Goal: Contribute content: Contribute content

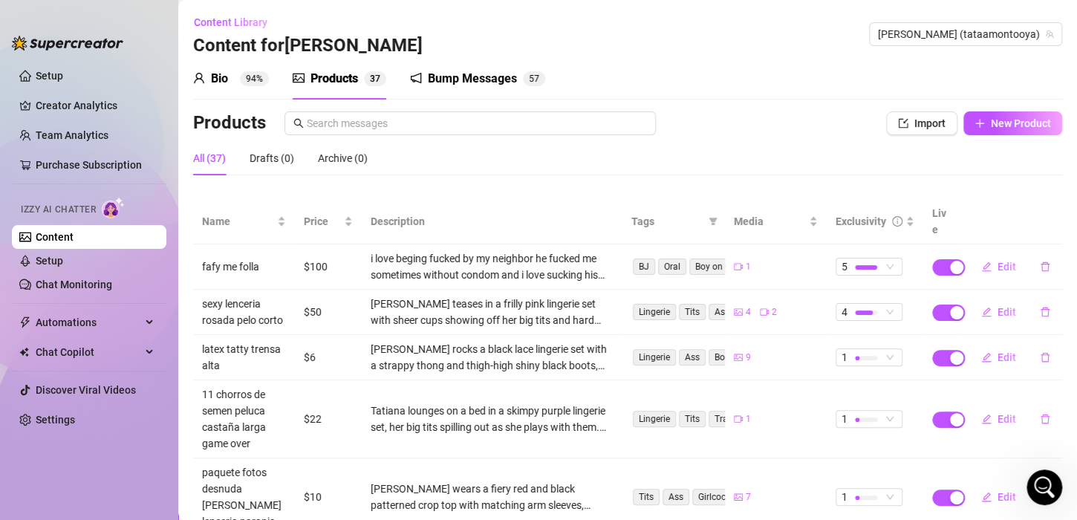
scroll to position [2, 0]
click at [259, 85] on sup "94%" at bounding box center [254, 78] width 29 height 15
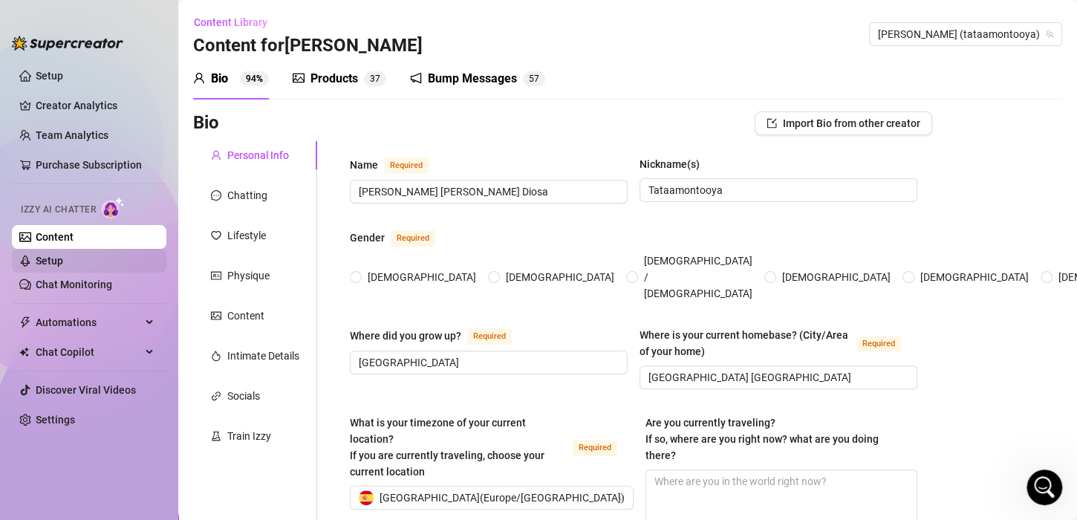
click at [63, 260] on link "Setup" at bounding box center [49, 261] width 27 height 12
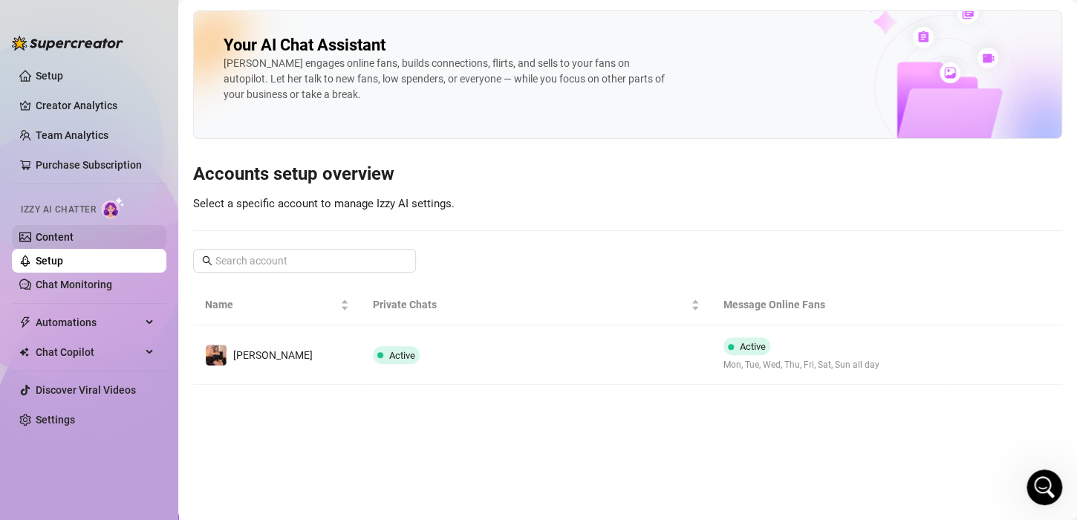
click at [74, 231] on link "Content" at bounding box center [55, 237] width 38 height 12
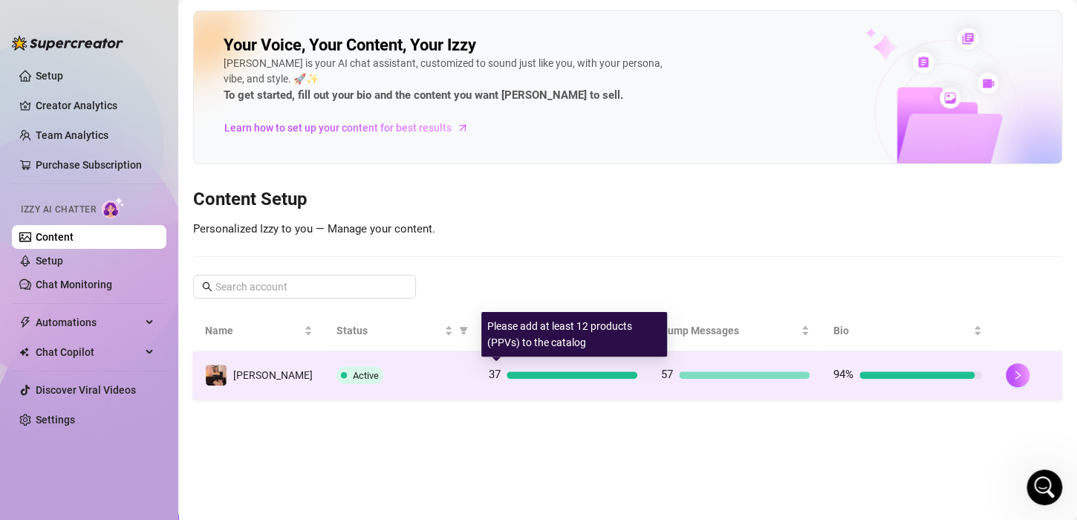
click at [557, 374] on div at bounding box center [572, 374] width 131 height 7
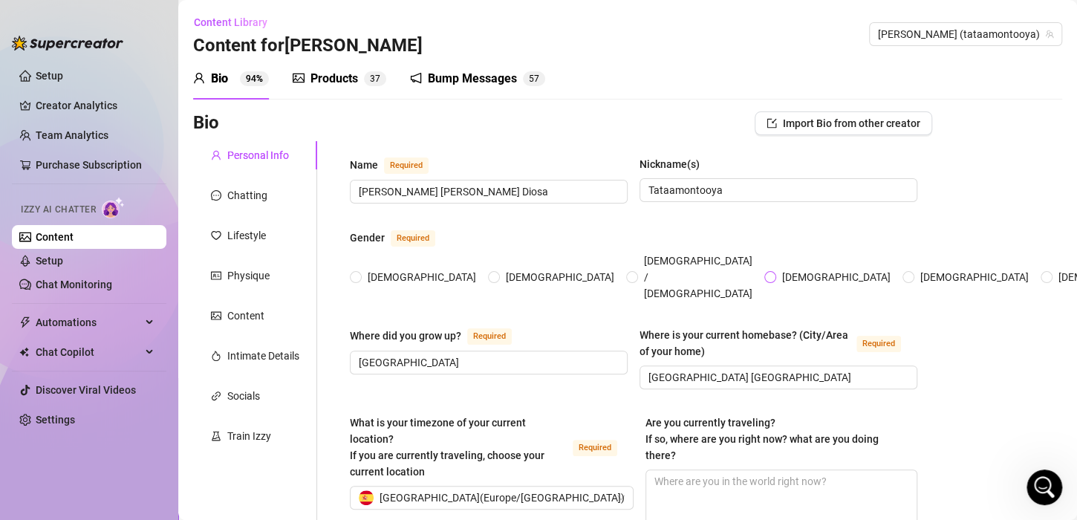
radio input "true"
click at [308, 85] on div "Products 3 7" at bounding box center [340, 79] width 94 height 18
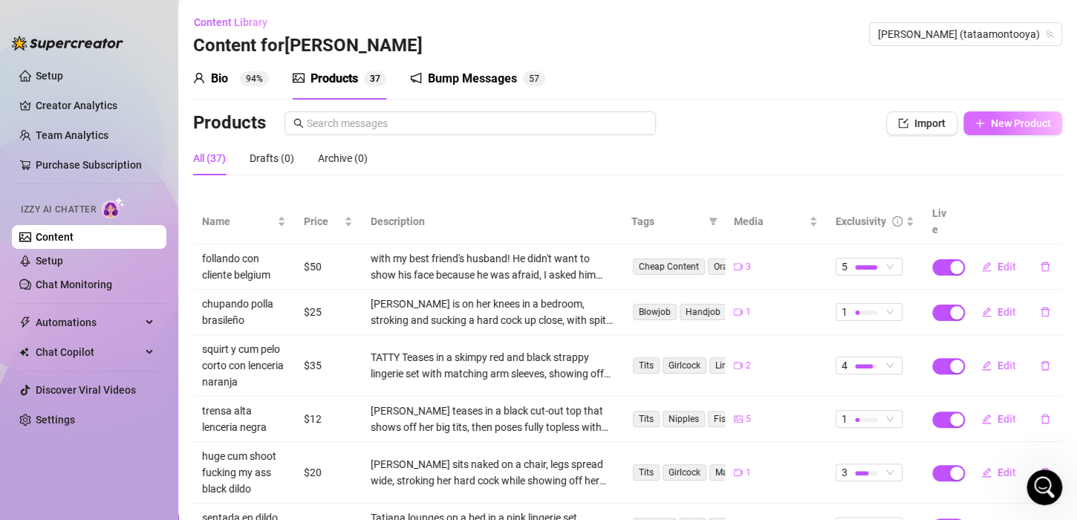
click at [1007, 114] on button "New Product" at bounding box center [1013, 123] width 99 height 24
type textarea "Type your message here..."
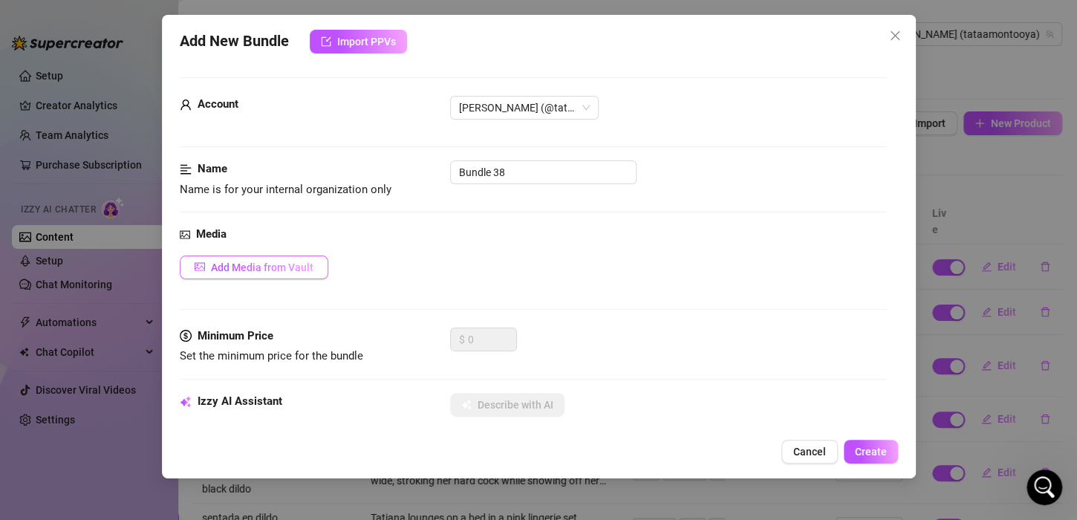
click at [279, 262] on span "Add Media from Vault" at bounding box center [262, 268] width 103 height 12
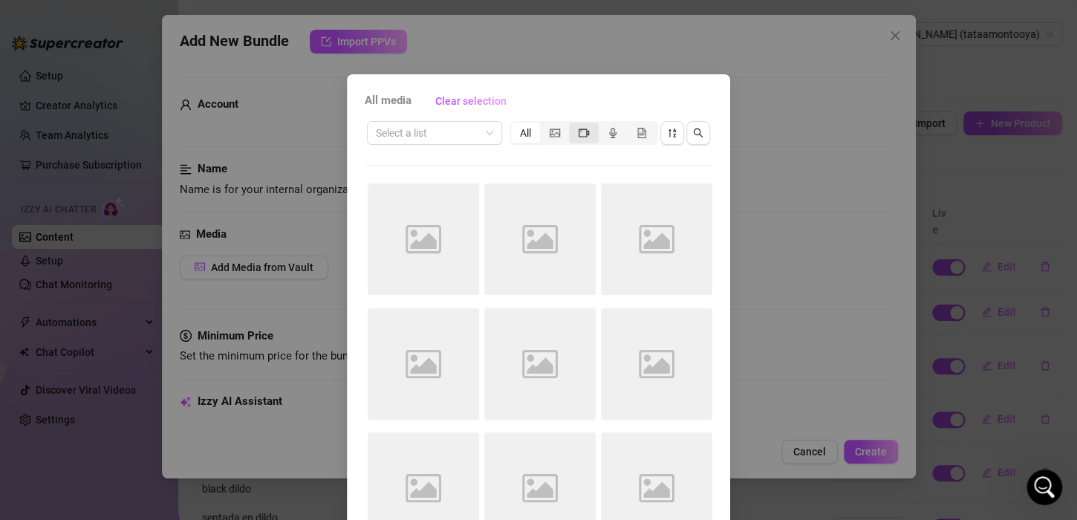
click at [587, 141] on div "segmented control" at bounding box center [583, 133] width 29 height 21
click at [573, 125] on input "segmented control" at bounding box center [573, 125] width 0 height 0
click at [608, 129] on icon "audio" at bounding box center [613, 133] width 10 height 10
click at [603, 125] on input "segmented control" at bounding box center [603, 125] width 0 height 0
click at [629, 129] on div "segmented control" at bounding box center [642, 133] width 29 height 21
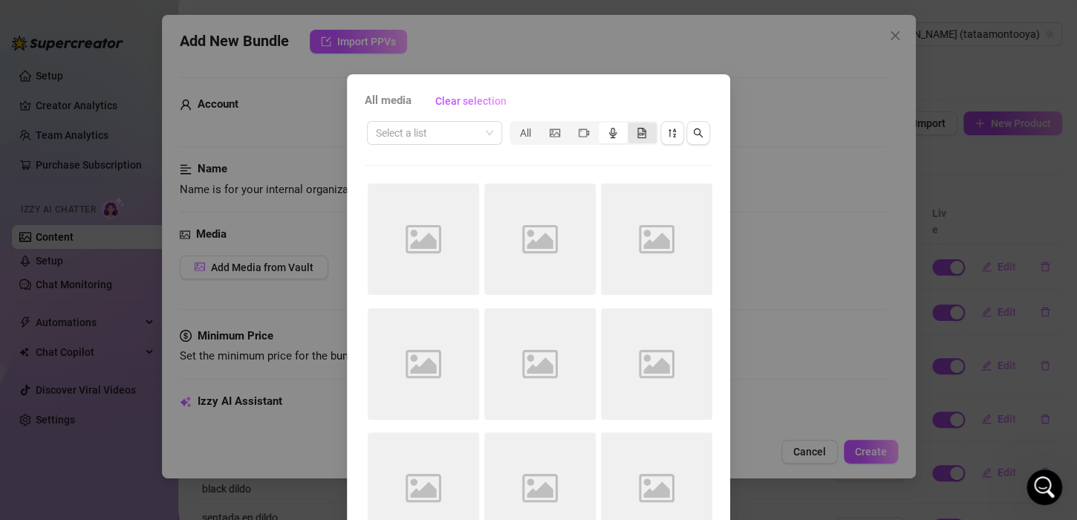
click at [632, 125] on input "segmented control" at bounding box center [632, 125] width 0 height 0
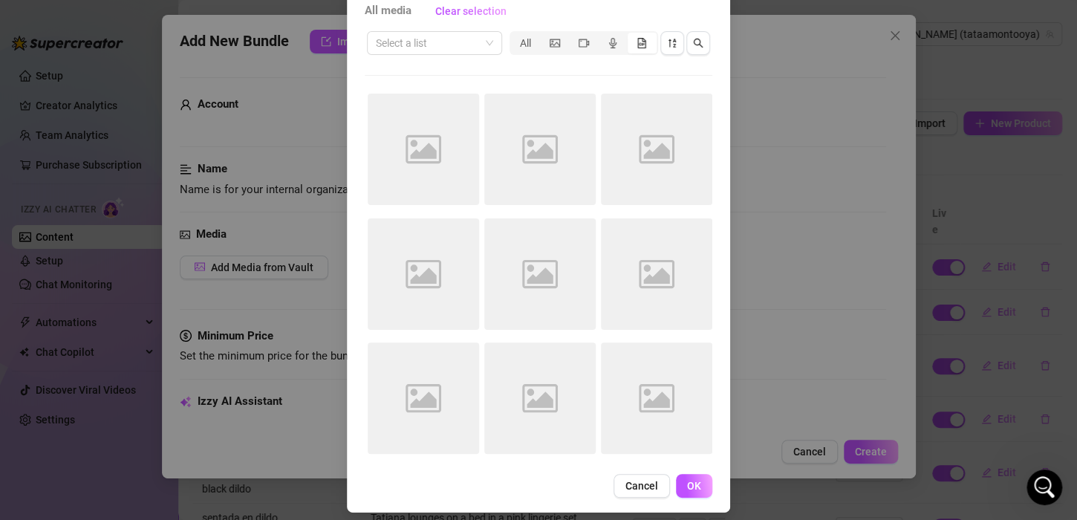
scroll to position [100, 0]
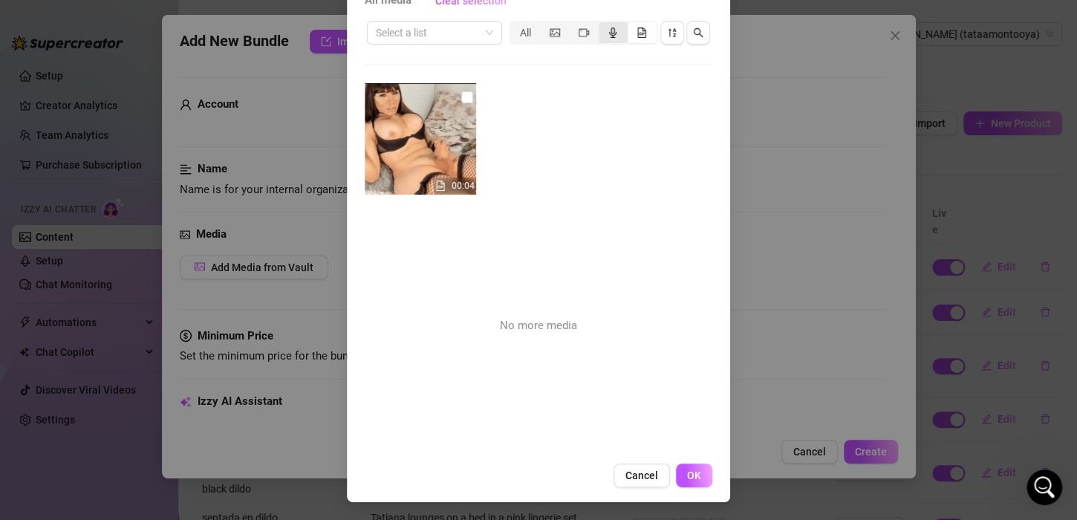
click at [599, 35] on div "segmented control" at bounding box center [613, 32] width 29 height 21
click at [603, 25] on input "segmented control" at bounding box center [603, 25] width 0 height 0
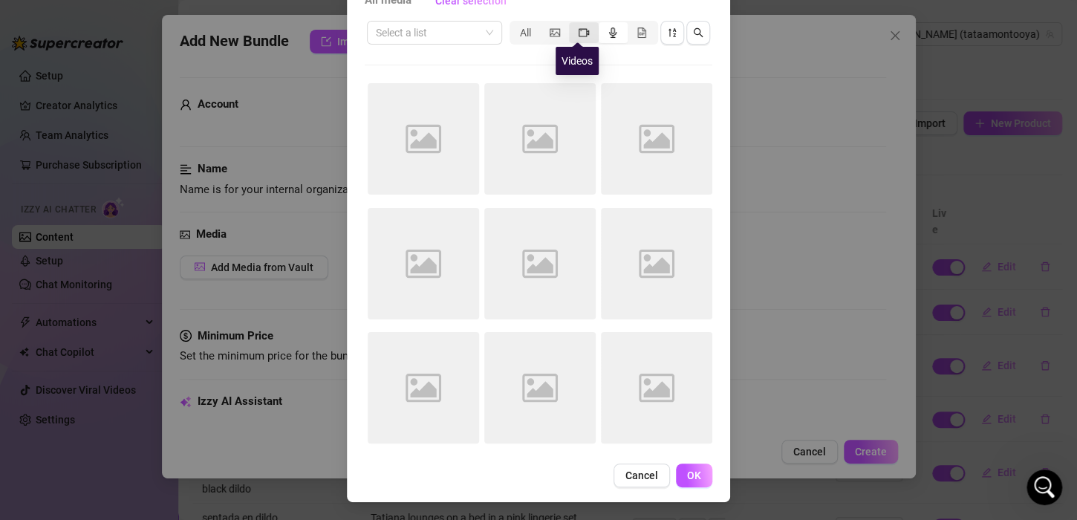
click at [579, 36] on icon "video-camera" at bounding box center [584, 32] width 10 height 8
click at [573, 25] on input "segmented control" at bounding box center [573, 25] width 0 height 0
click at [547, 39] on div "segmented control" at bounding box center [554, 32] width 29 height 21
click at [544, 25] on input "segmented control" at bounding box center [544, 25] width 0 height 0
click at [511, 36] on div "All" at bounding box center [525, 32] width 29 height 21
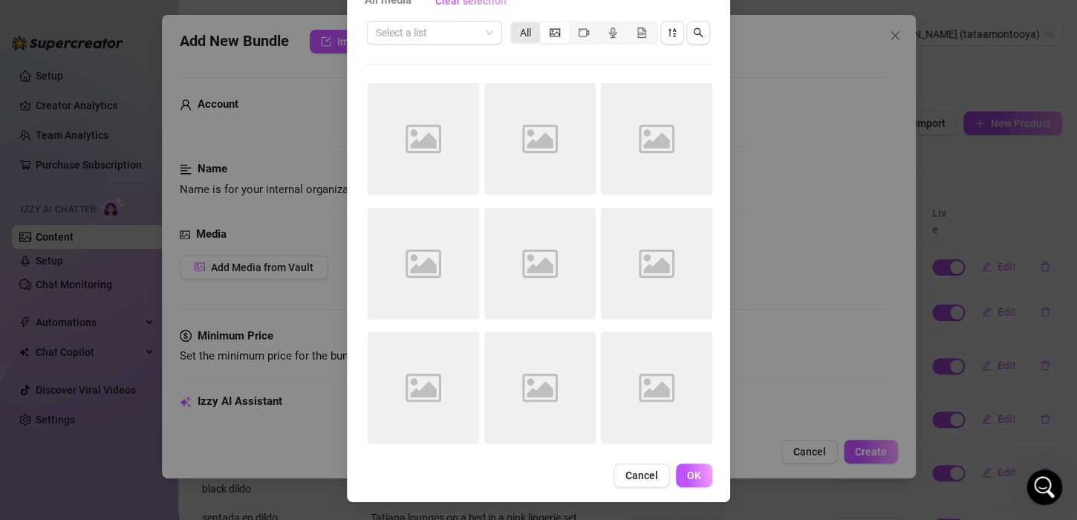
click at [515, 25] on input "All" at bounding box center [515, 25] width 0 height 0
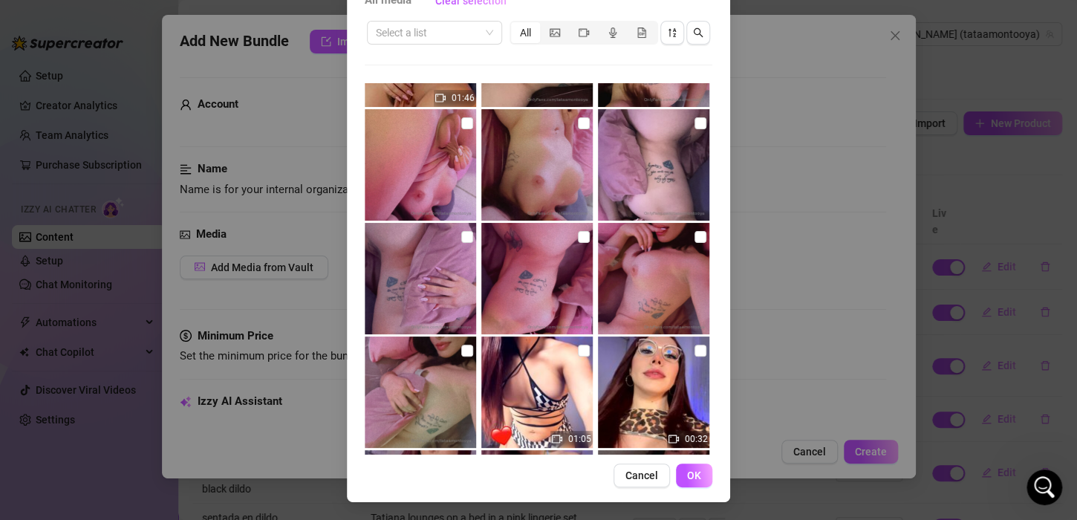
scroll to position [10287, 0]
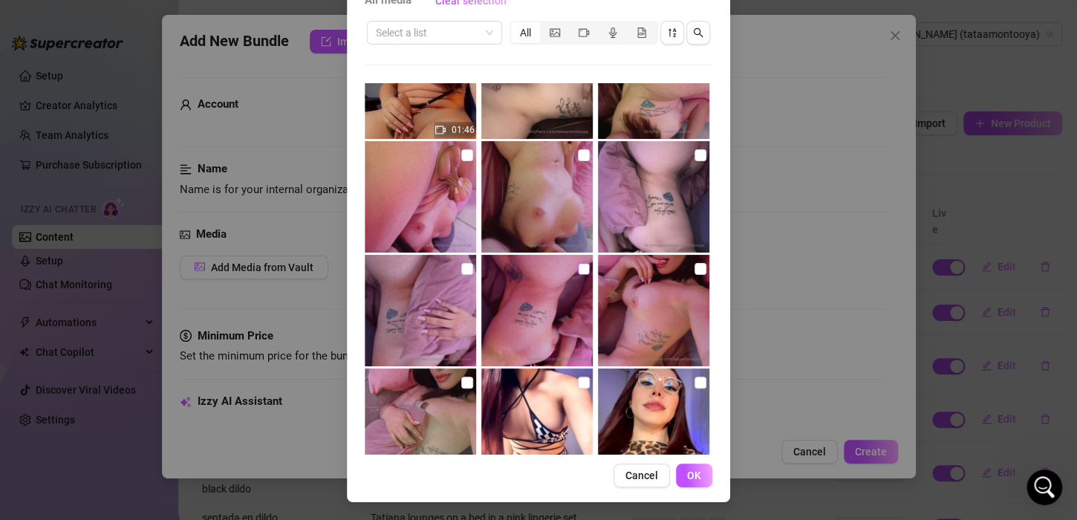
click at [578, 261] on label at bounding box center [584, 269] width 12 height 16
click at [578, 263] on input "checkbox" at bounding box center [584, 269] width 12 height 12
checkbox input "true"
click at [461, 267] on input "checkbox" at bounding box center [467, 269] width 12 height 12
checkbox input "true"
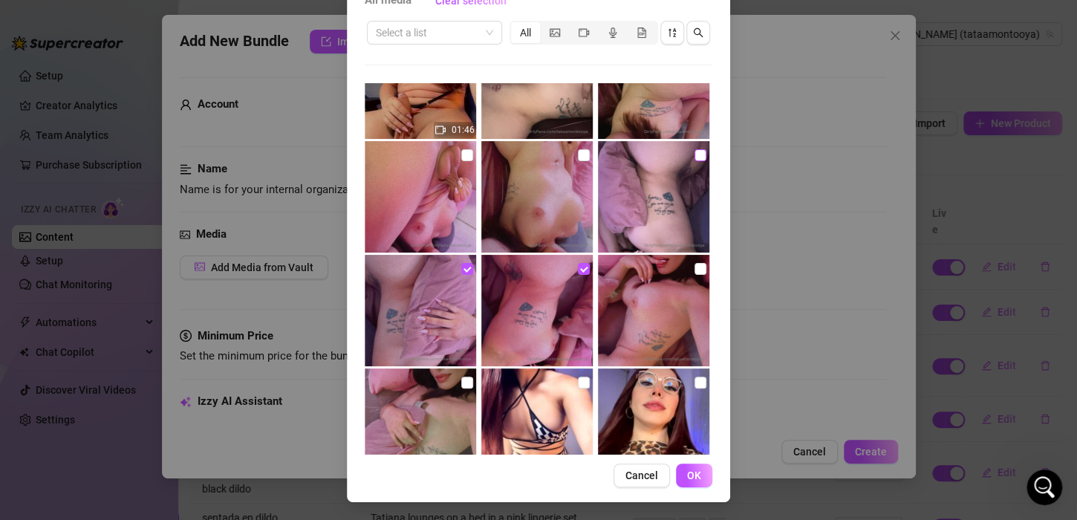
click at [695, 155] on input "checkbox" at bounding box center [701, 155] width 12 height 12
checkbox input "true"
click at [578, 155] on input "checkbox" at bounding box center [584, 155] width 12 height 12
checkbox input "true"
click at [461, 157] on input "checkbox" at bounding box center [467, 155] width 12 height 12
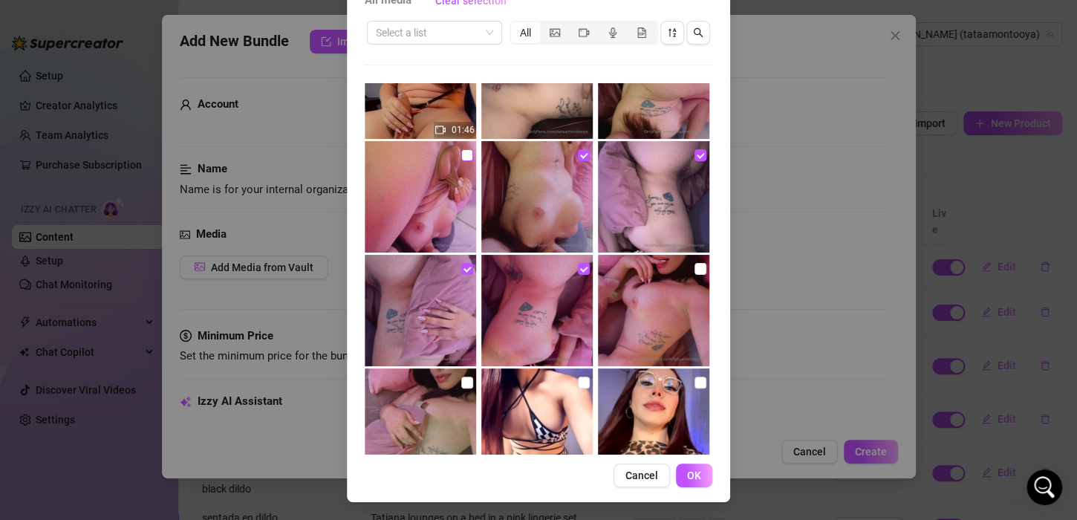
checkbox input "true"
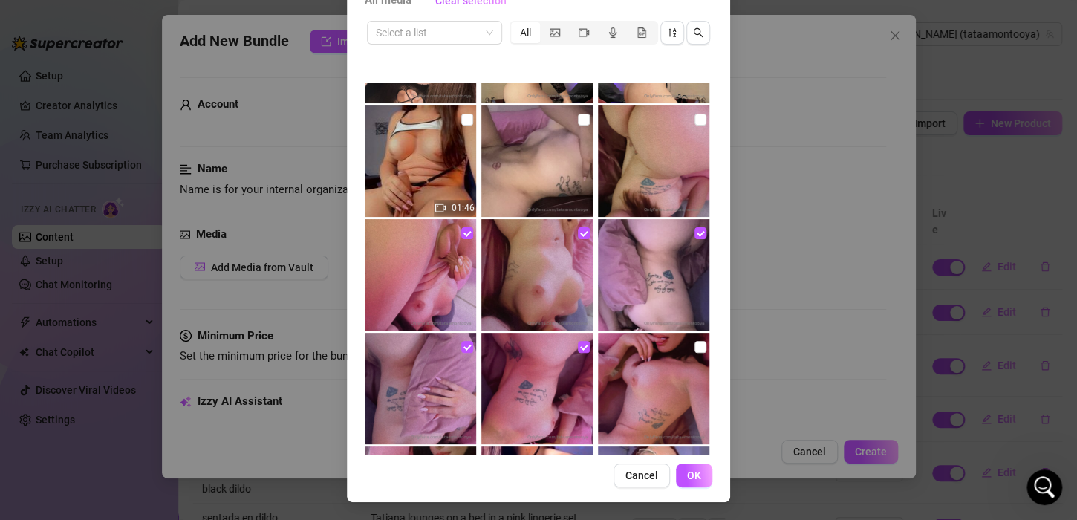
scroll to position [10138, 0]
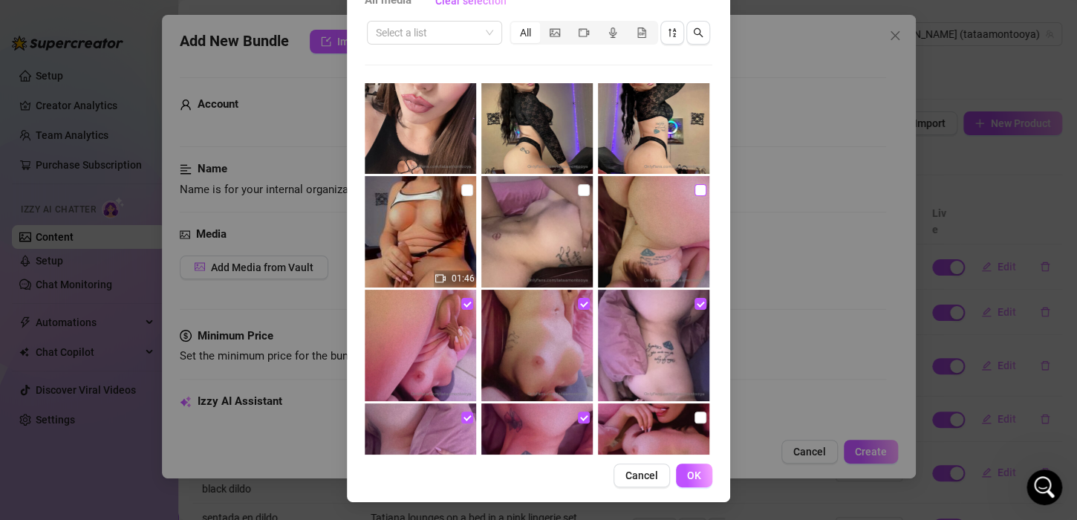
click at [695, 184] on input "checkbox" at bounding box center [701, 190] width 12 height 12
checkbox input "true"
click at [578, 189] on input "checkbox" at bounding box center [584, 190] width 12 height 12
checkbox input "true"
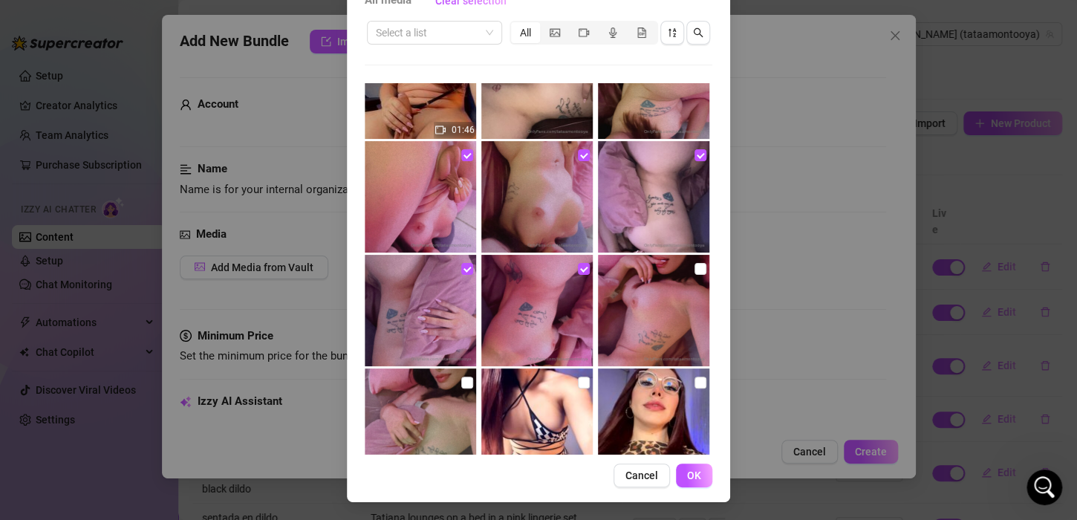
scroll to position [10361, 0]
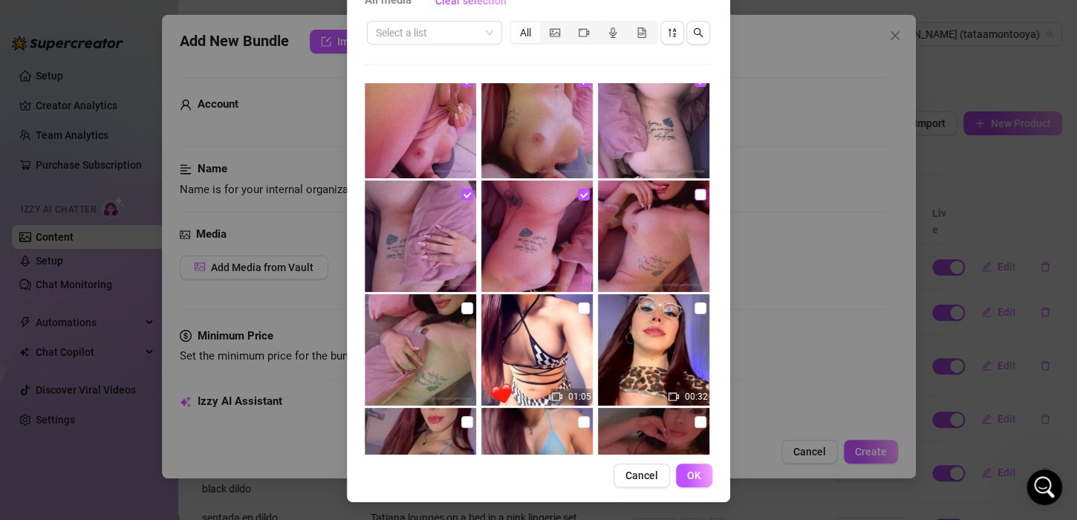
click at [695, 197] on input "checkbox" at bounding box center [701, 195] width 12 height 12
checkbox input "true"
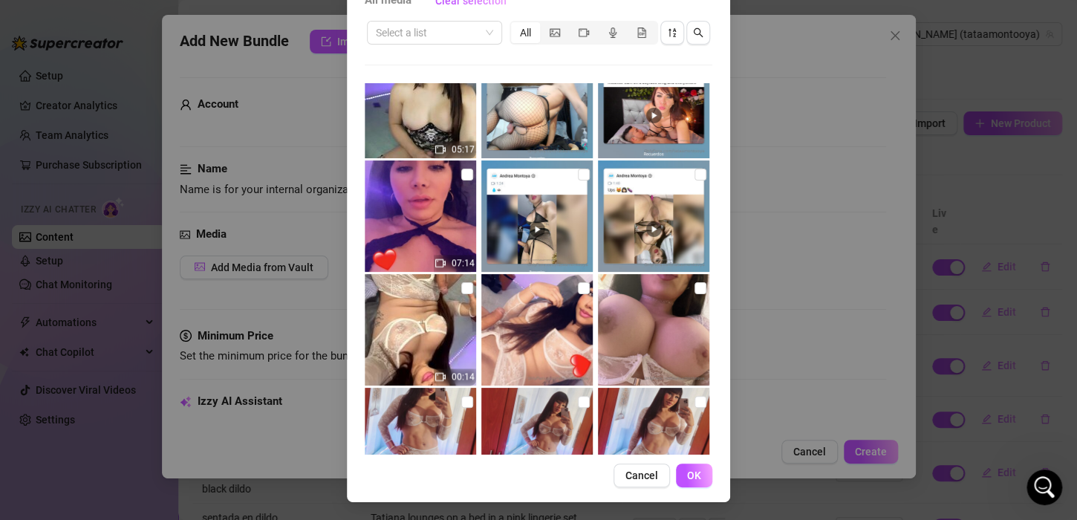
scroll to position [11550, 0]
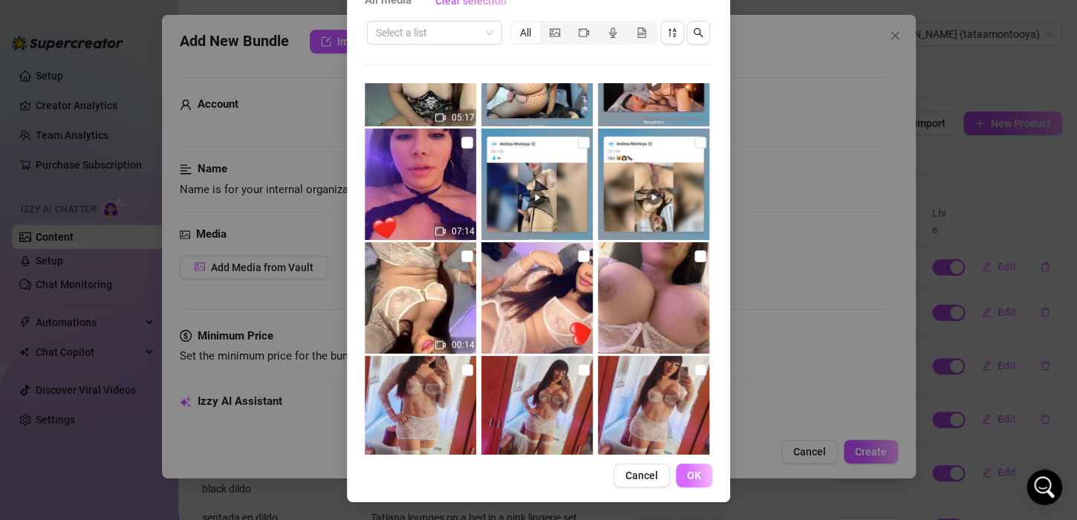
click at [680, 472] on button "OK" at bounding box center [694, 476] width 36 height 24
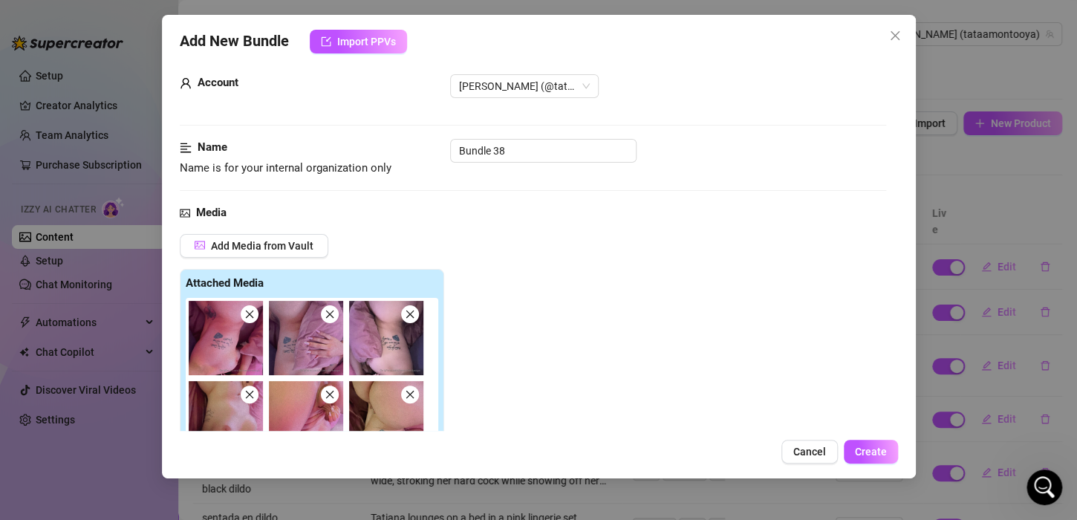
scroll to position [0, 0]
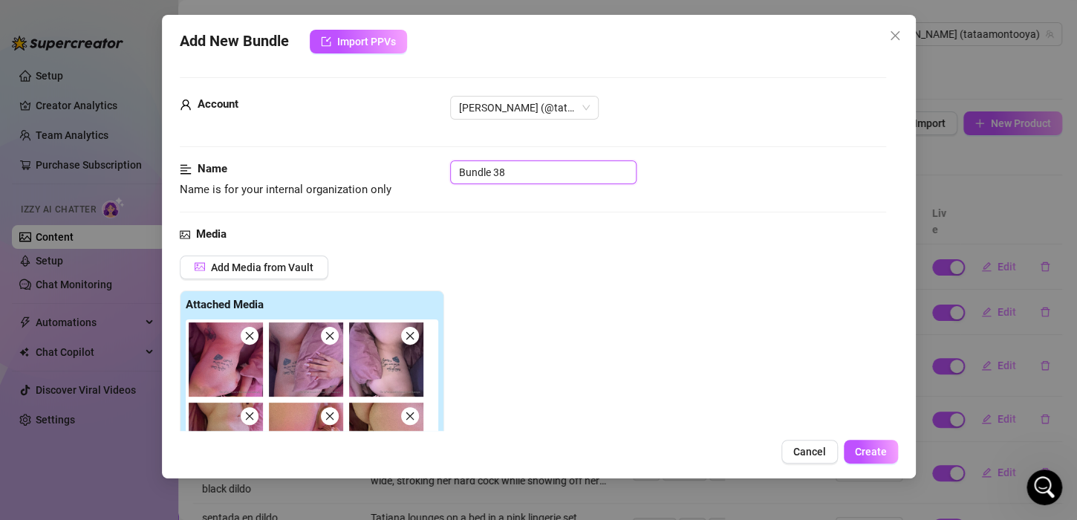
drag, startPoint x: 531, startPoint y: 165, endPoint x: 371, endPoint y: 159, distance: 159.9
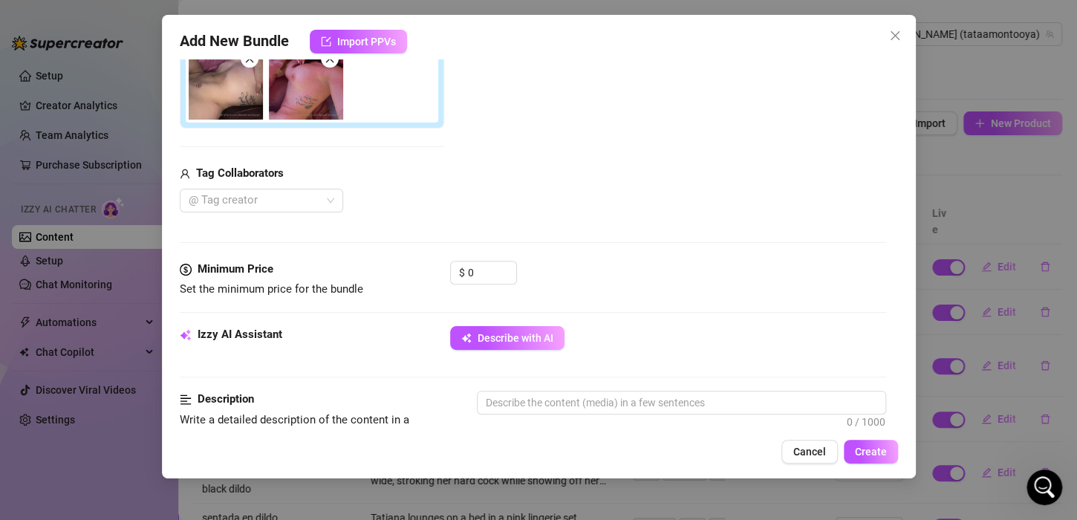
scroll to position [446, 0]
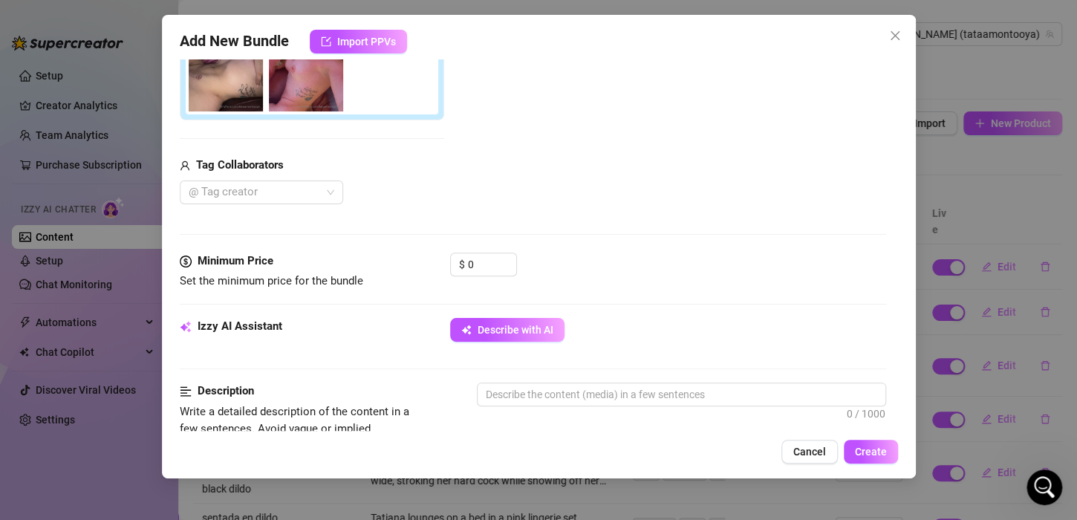
type input "body parts naked"
click at [522, 314] on div "Minimum Price Set the minimum price for the bundle $ 0" at bounding box center [533, 285] width 707 height 65
click at [517, 322] on button "Describe with AI" at bounding box center [507, 330] width 114 height 24
type textarea "[PERSON_NAME]"
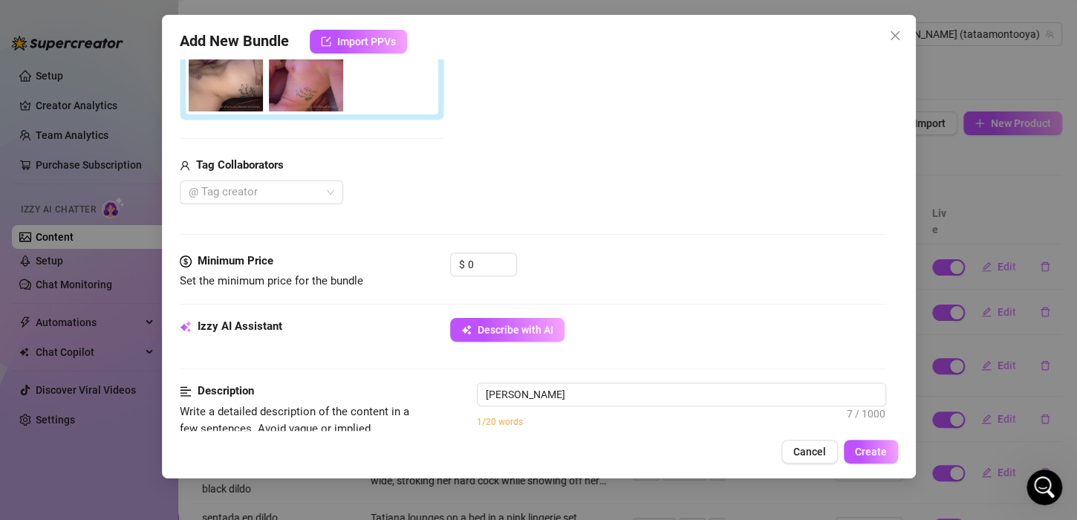
type textarea "[PERSON_NAME] is"
type textarea "[PERSON_NAME] is fully"
type textarea "[PERSON_NAME] is fully naked"
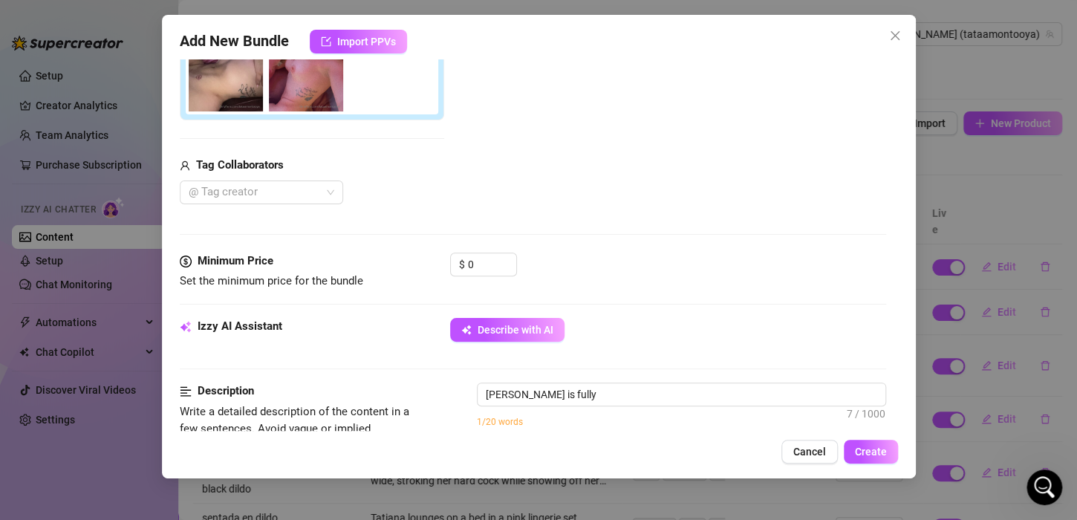
type textarea "[PERSON_NAME] is fully naked"
type textarea "[PERSON_NAME] is fully naked in"
type textarea "[PERSON_NAME] is fully naked in bed,"
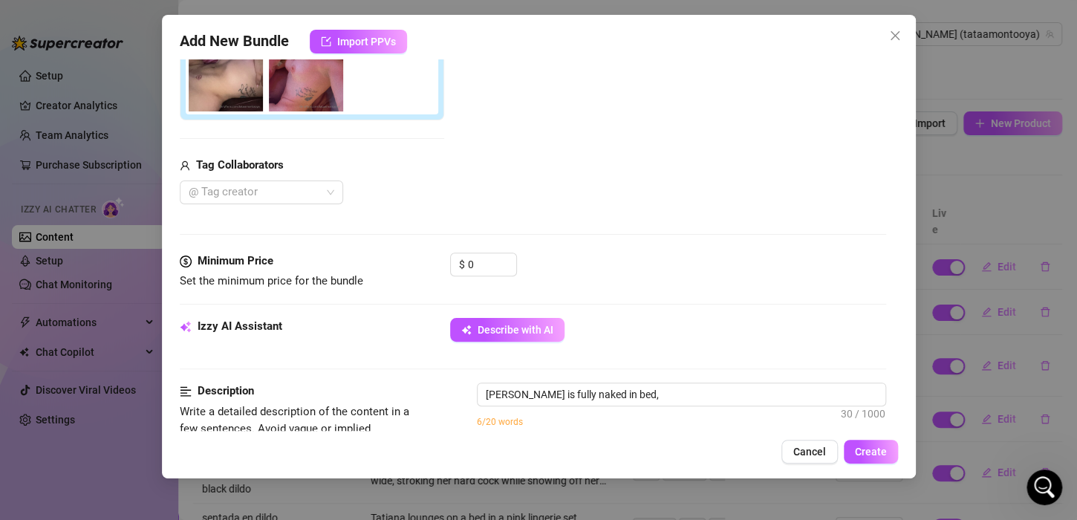
type textarea "[PERSON_NAME] is fully naked in bed, showing"
type textarea "[PERSON_NAME] is fully naked in bed, showing off"
type textarea "[PERSON_NAME] is fully naked in bed, showing off her"
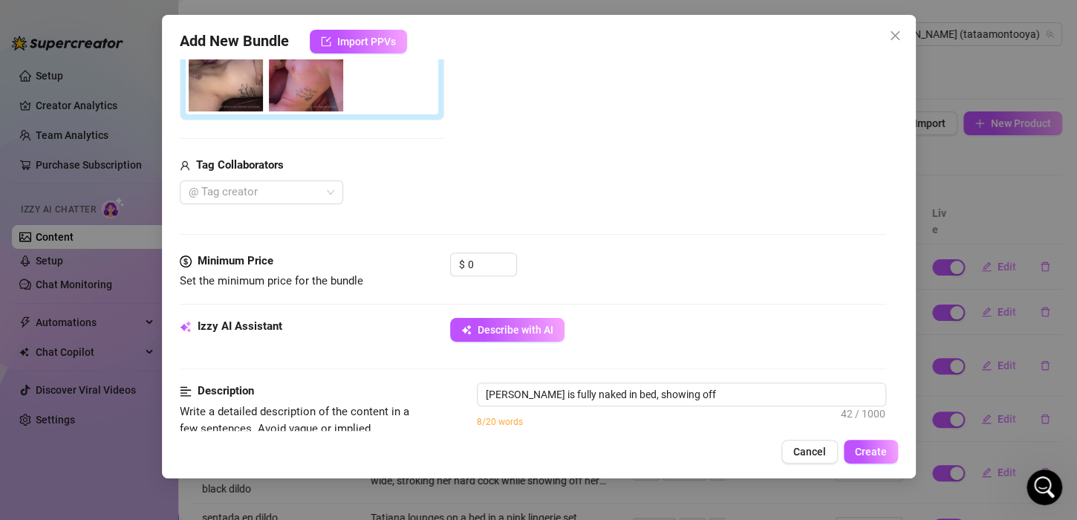
type textarea "[PERSON_NAME] is fully naked in bed, showing off her"
type textarea "[PERSON_NAME] is fully naked in bed, showing off her perky"
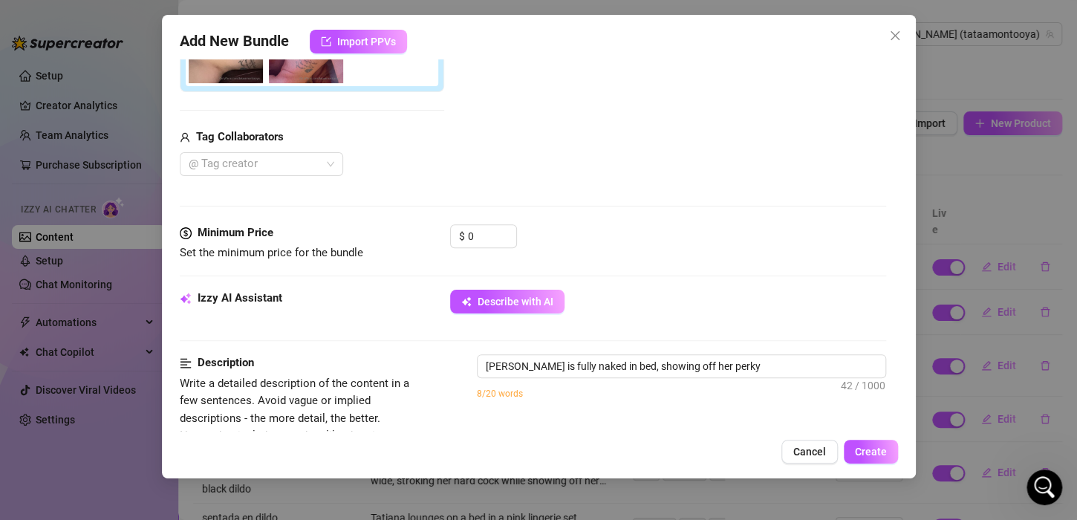
type textarea "[PERSON_NAME] is fully naked in bed, showing off her perky tits"
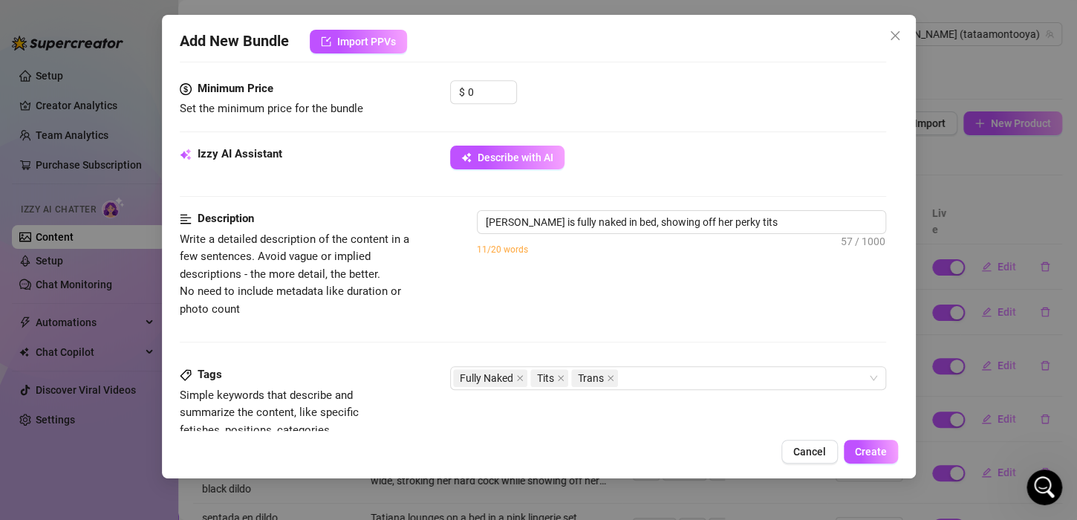
type textarea "[PERSON_NAME] is fully naked in bed, showing off her perky tits with"
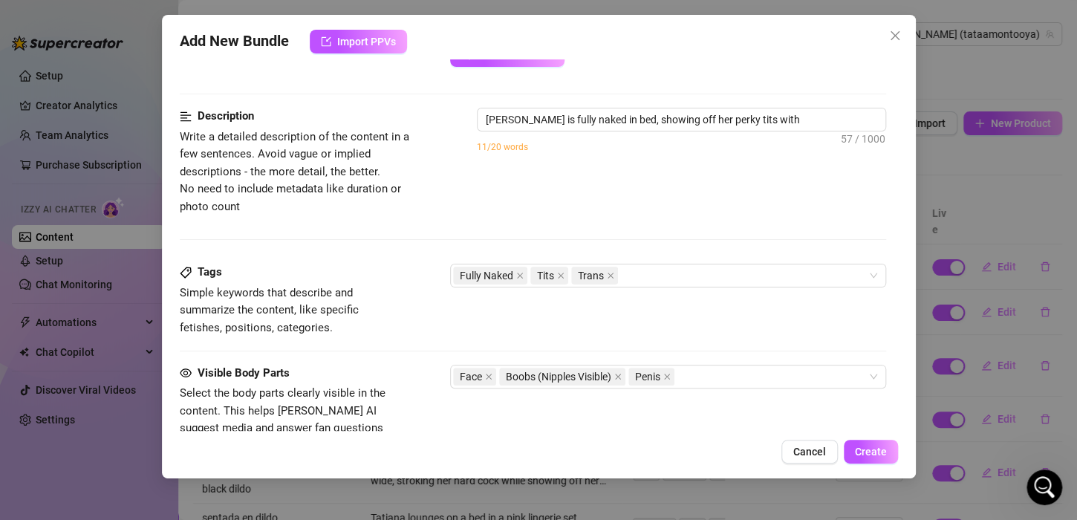
type textarea "[PERSON_NAME] is fully naked in bed, showing off her perky tits with nipples"
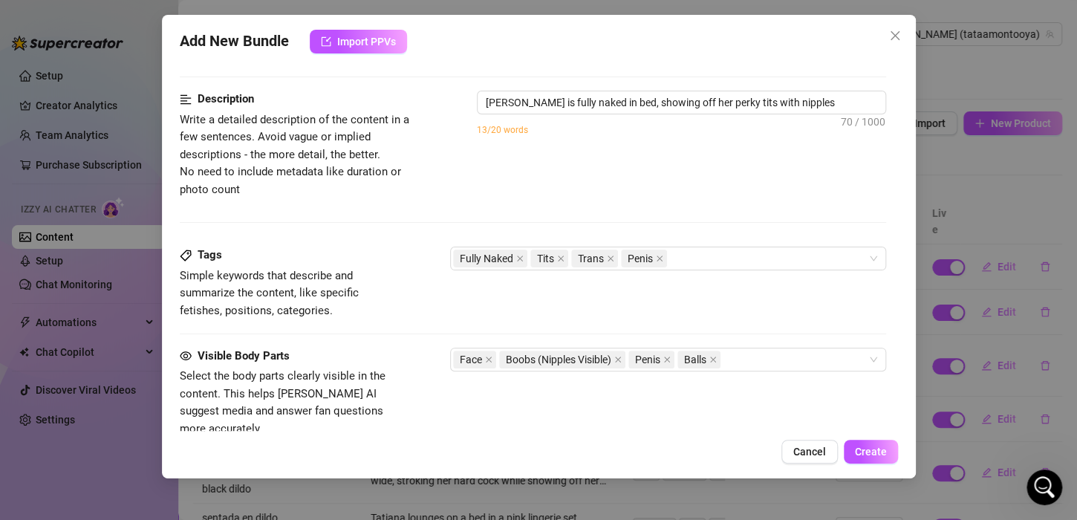
type textarea "[PERSON_NAME] is fully naked in bed, showing off her perky tits with nipples ou…"
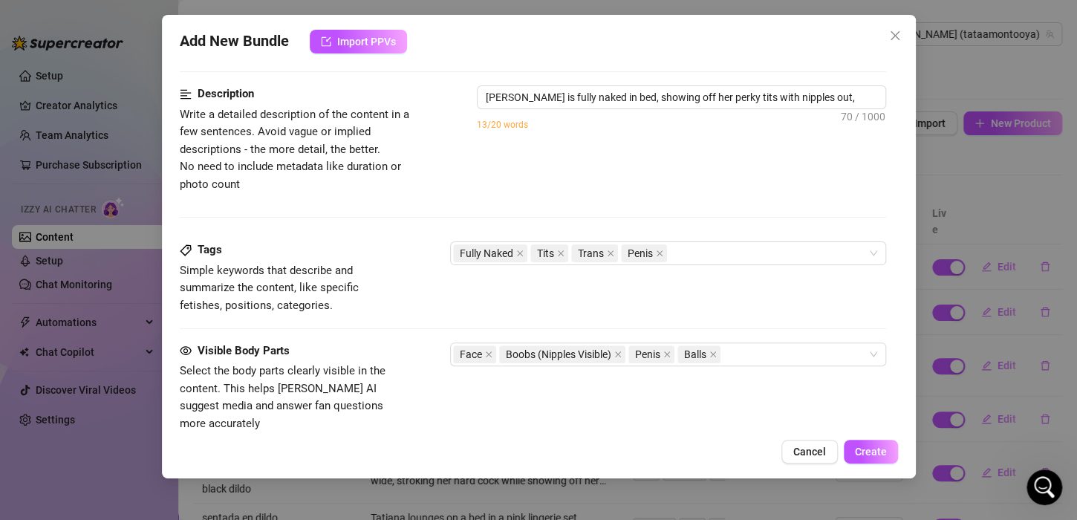
type textarea "[PERSON_NAME] is fully naked in bed, showing off her perky tits with nipples ou…"
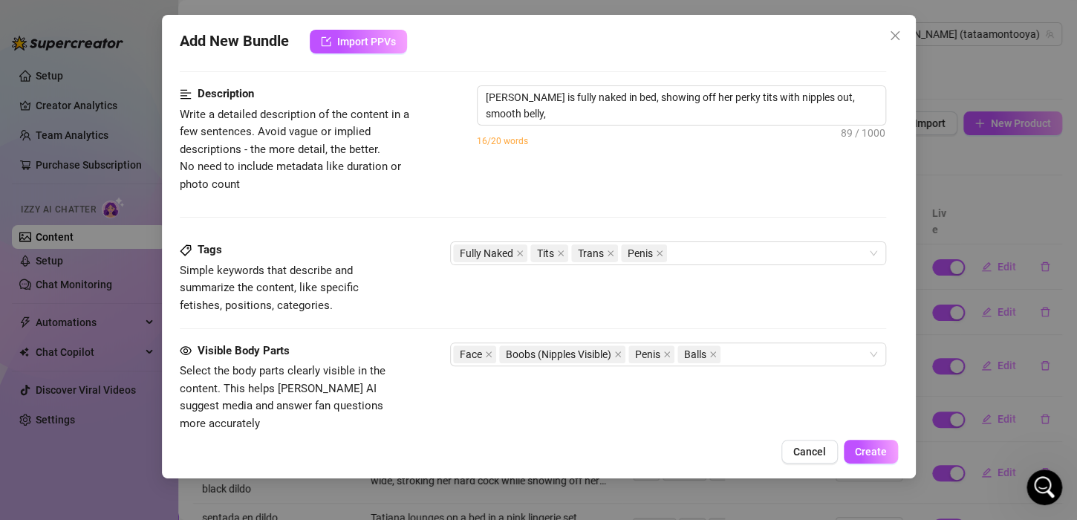
type textarea "[PERSON_NAME] is fully naked in bed, showing off her perky tits with nipples ou…"
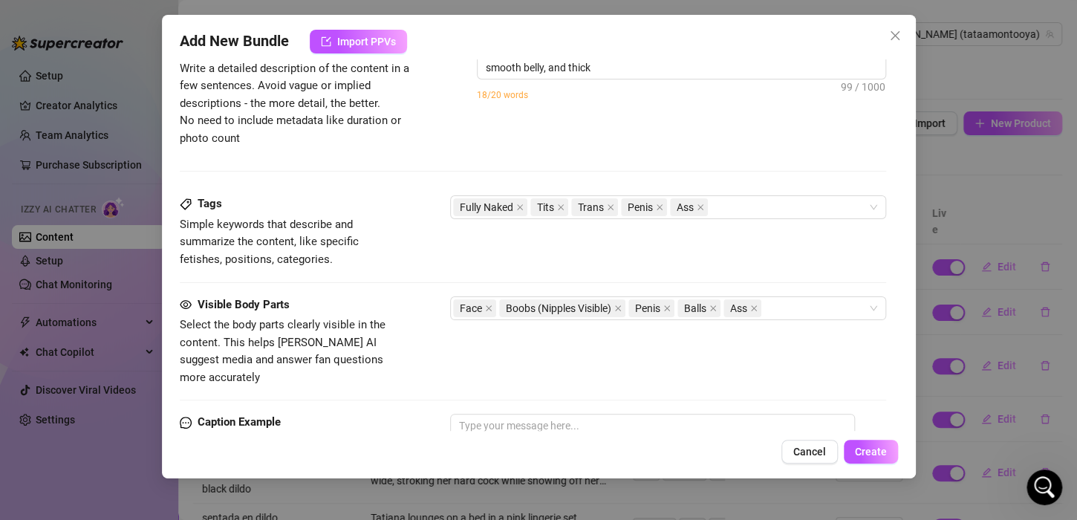
type textarea "[PERSON_NAME] is fully naked in bed, showing off her perky tits with nipples ou…"
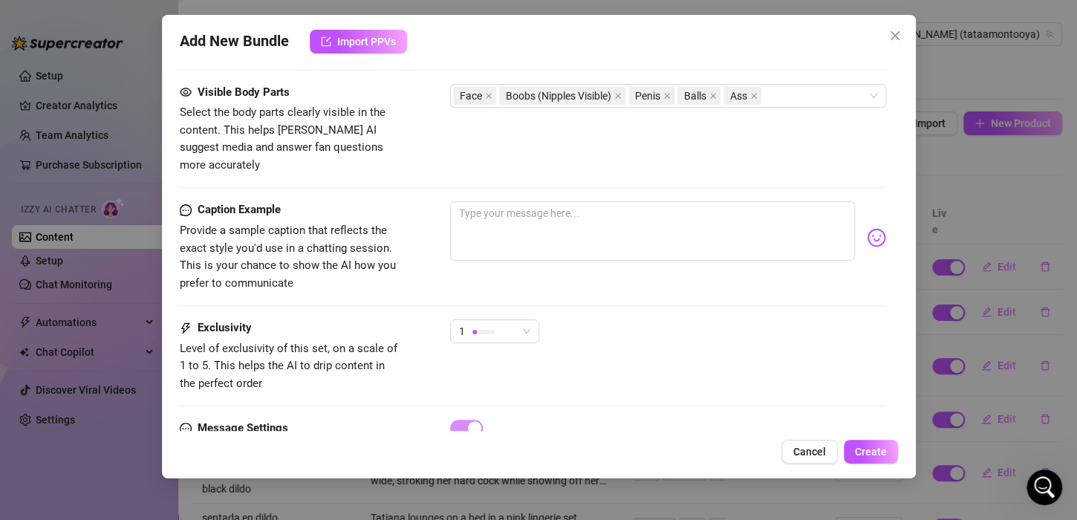
type textarea "[PERSON_NAME] is fully naked in bed, showing off her perky tits with nipples ou…"
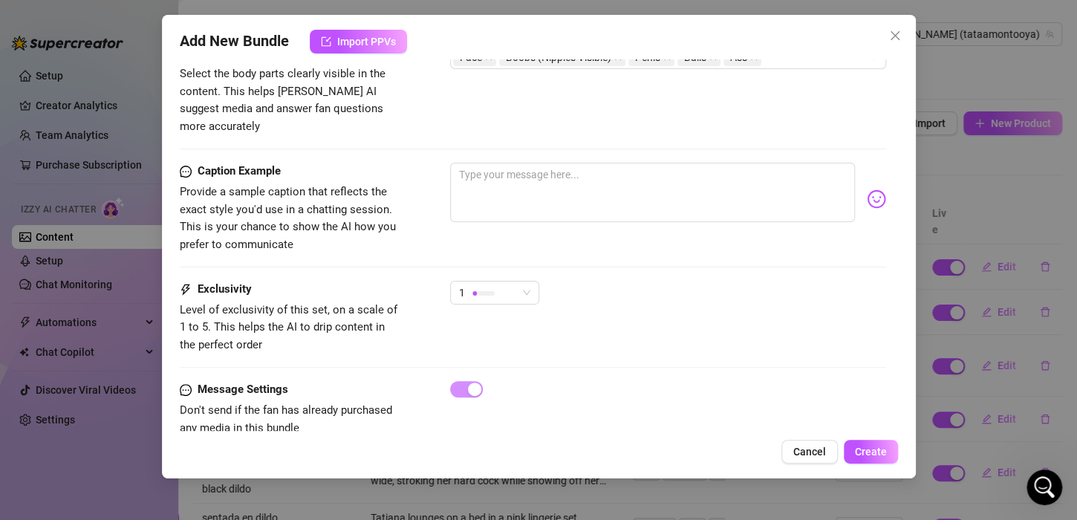
type textarea "[PERSON_NAME] is fully naked in bed, showing off her perky tits with nipples ou…"
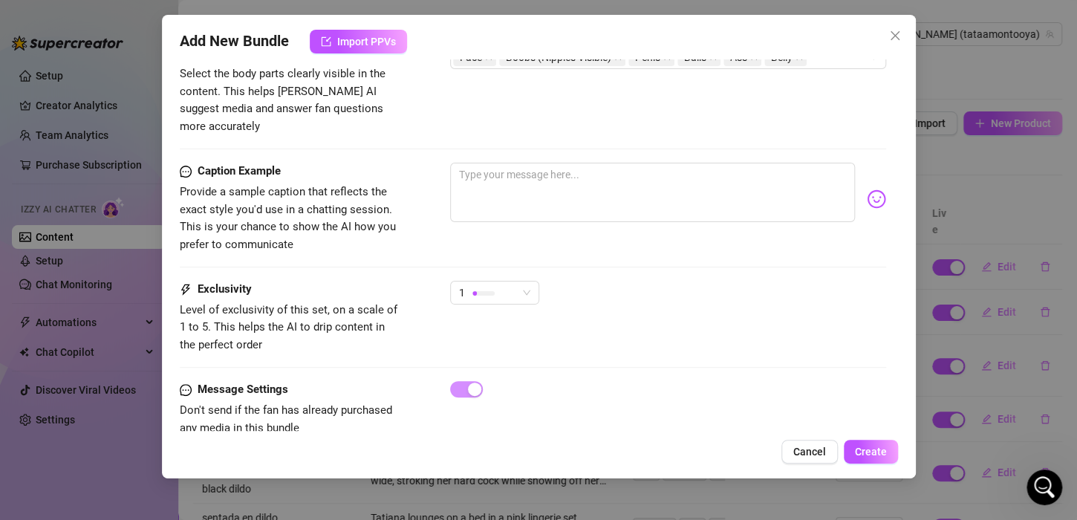
type textarea "[PERSON_NAME] is fully naked in bed, showing off her perky tits with nipples ou…"
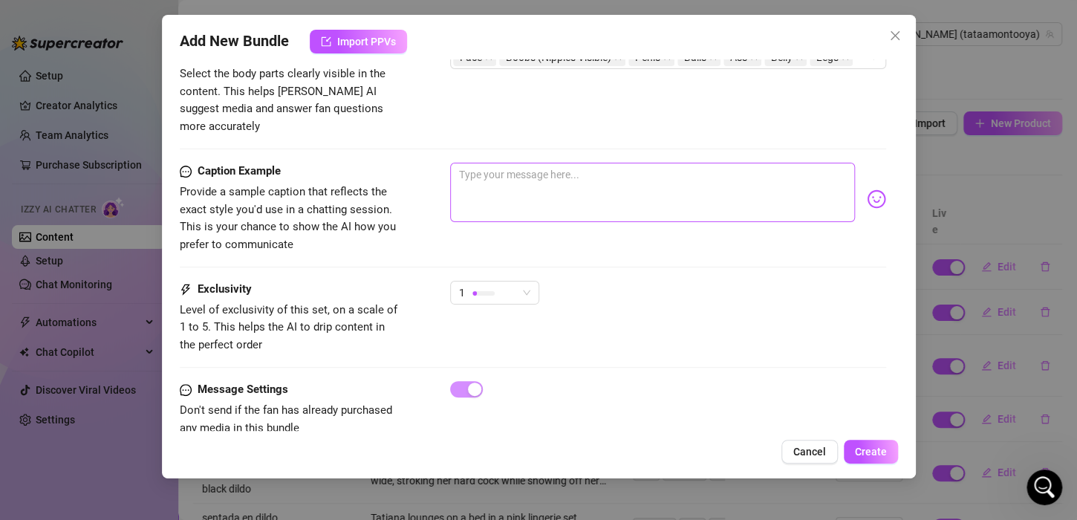
type textarea "[PERSON_NAME] is fully naked in bed, showing off her perky tits with nipples ou…"
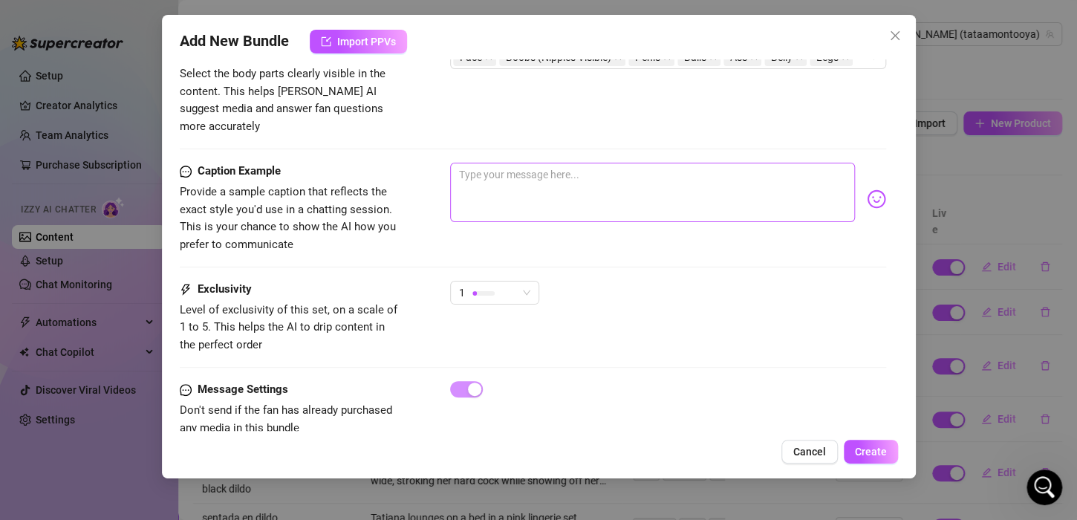
type textarea "[PERSON_NAME] is fully naked in bed, showing off her perky tits with nipples ou…"
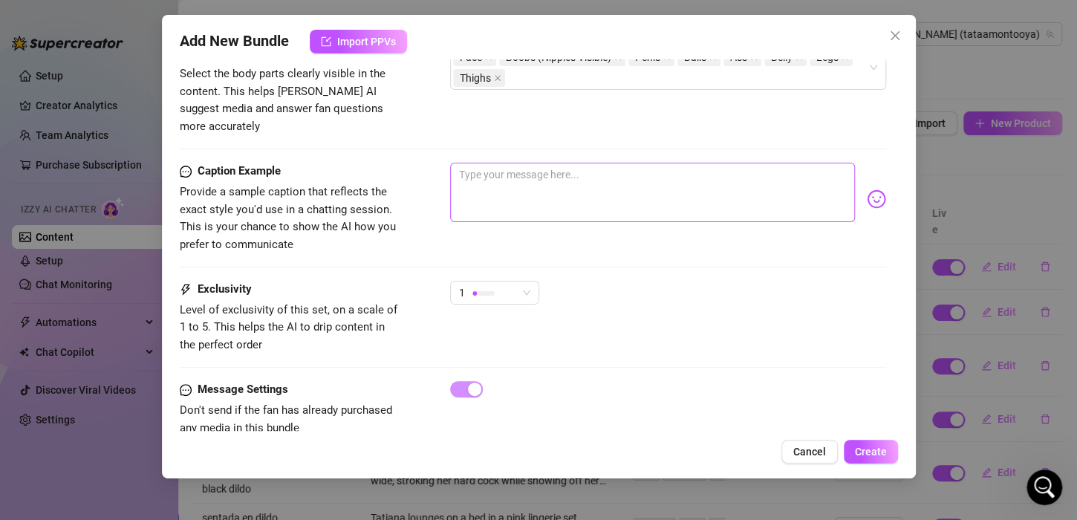
type textarea "[PERSON_NAME] is fully naked in bed, showing off her perky tits with nipples ou…"
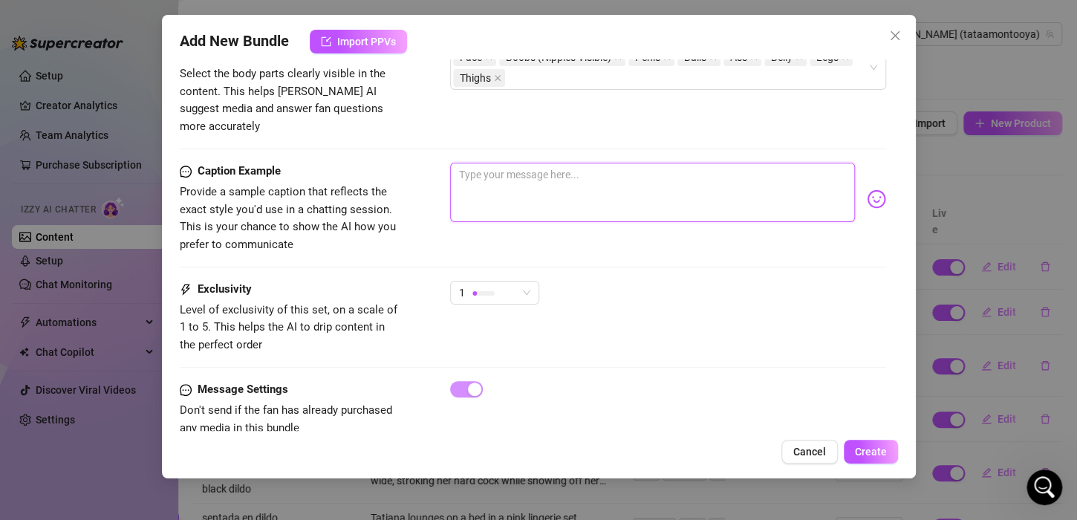
type textarea "[PERSON_NAME] is fully naked in bed, showing off her perky tits with nipples ou…"
click at [510, 178] on textarea at bounding box center [652, 192] width 405 height 59
type textarea "[PERSON_NAME] is fully naked in bed, showing off her perky tits with nipples ou…"
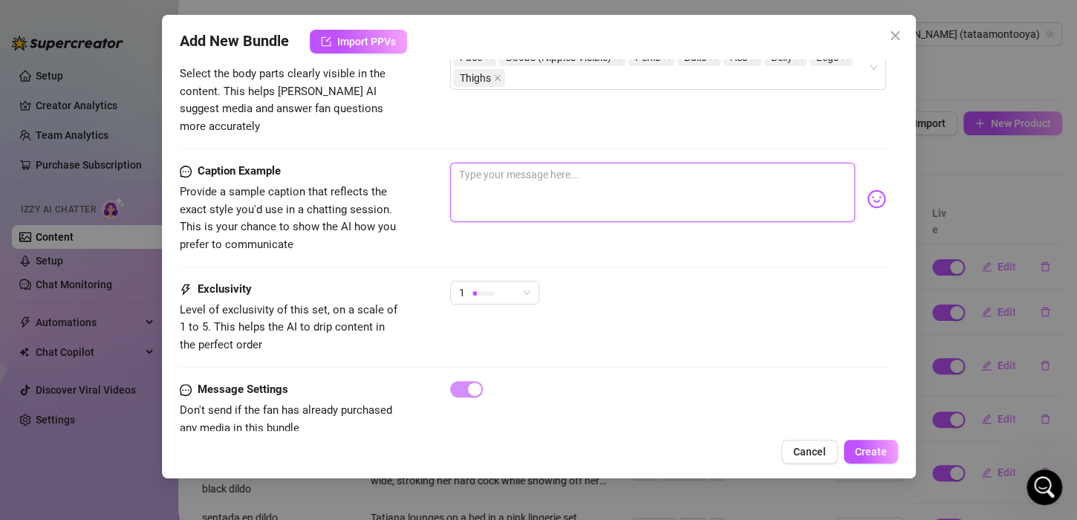
type textarea "[PERSON_NAME] is fully naked in bed, showing off her perky tits with nipples ou…"
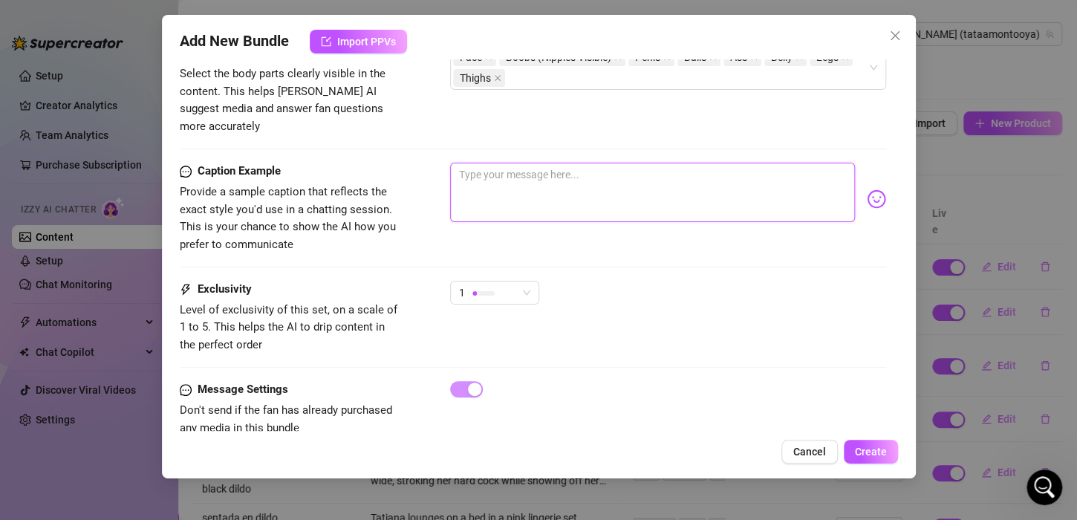
type textarea "[PERSON_NAME] is fully naked in bed, showing off her perky tits with nipples ou…"
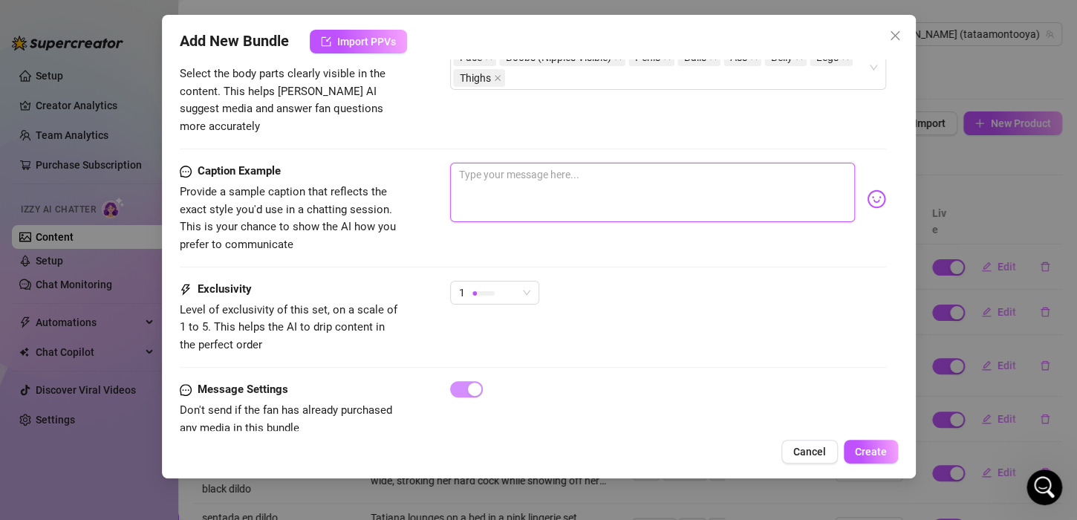
type textarea "[PERSON_NAME] is fully naked in bed, showing off her perky tits with nipples ou…"
type textarea "l"
type textarea "[PERSON_NAME] is fully naked in bed, showing off her perky tits with nipples ou…"
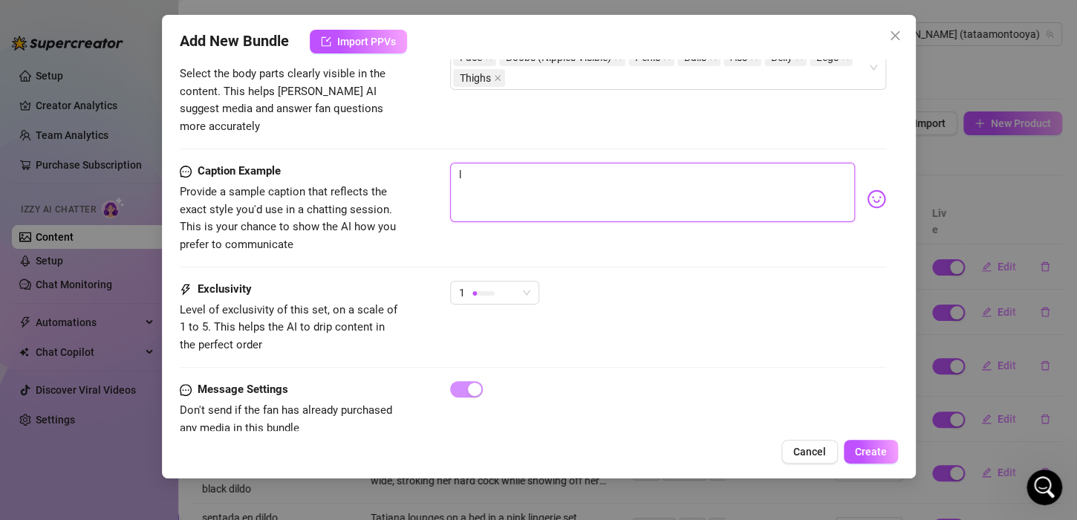
type textarea "lo"
type textarea "[PERSON_NAME] is fully naked in bed, showing off her perky tits with nipples ou…"
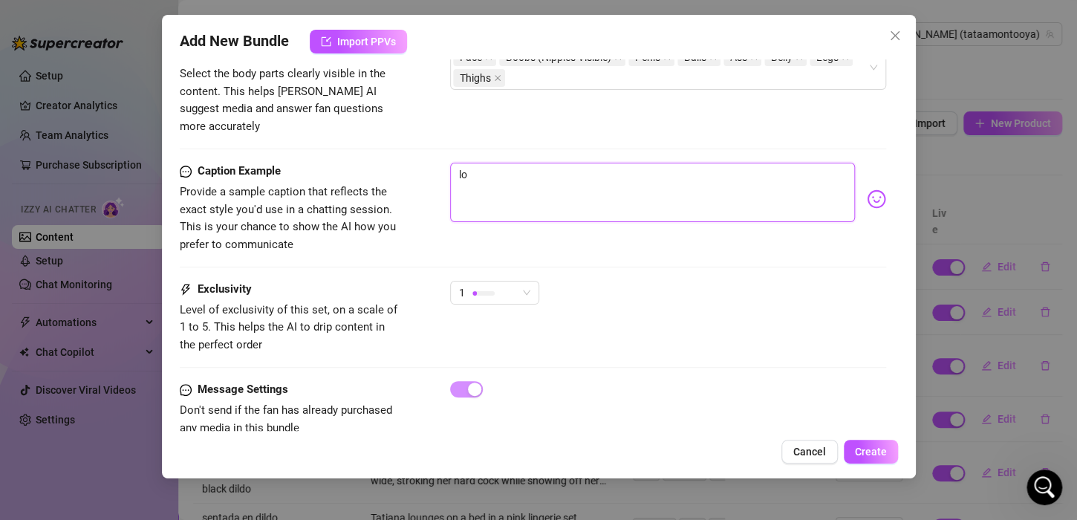
type textarea "[PERSON_NAME] is fully naked in bed, showing off her perky tits with nipples ou…"
type textarea "lov"
type textarea "[PERSON_NAME] is fully naked in bed, showing off her perky tits with nipples ou…"
type textarea "lov"
type textarea "[PERSON_NAME] is fully naked in bed, showing off her perky tits with nipples ou…"
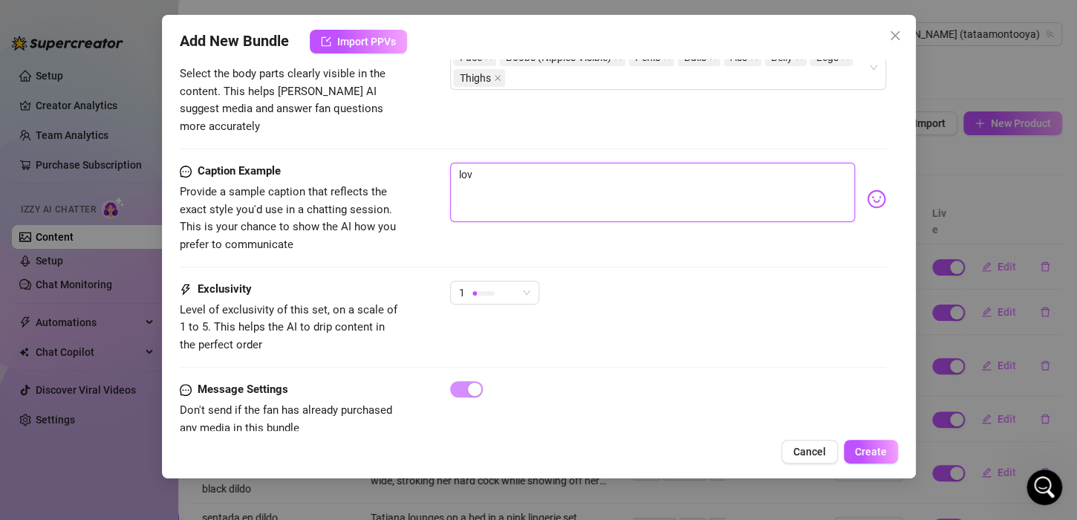
type textarea "[PERSON_NAME] is fully naked in bed, showing off her perky tits with nipples ou…"
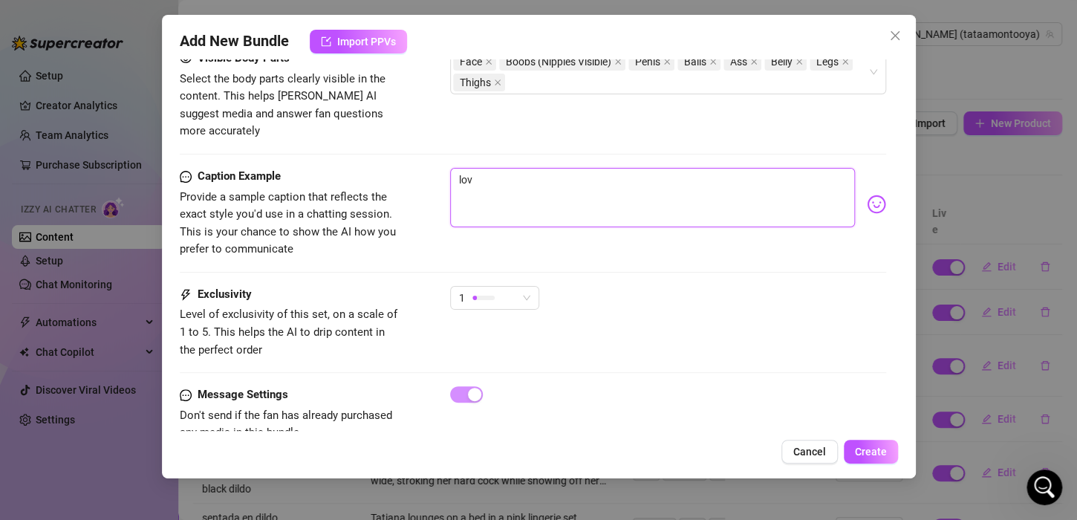
type textarea "love"
type textarea "[PERSON_NAME] is fully naked in bed, showing off her perky tits with nipples ou…"
type textarea "love"
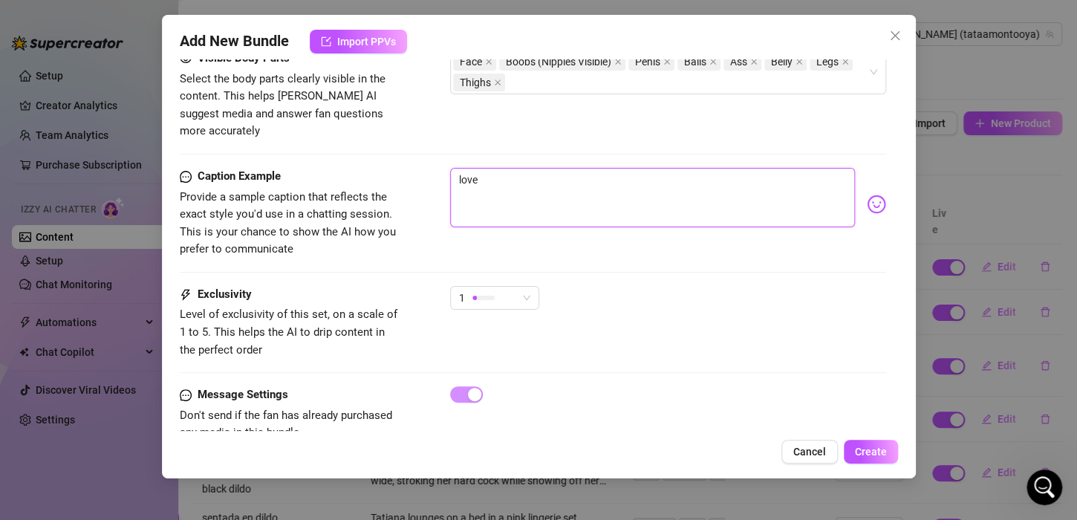
type textarea "love"
type textarea "[PERSON_NAME] is fully naked in bed, showing off her perky tits with nipples ou…"
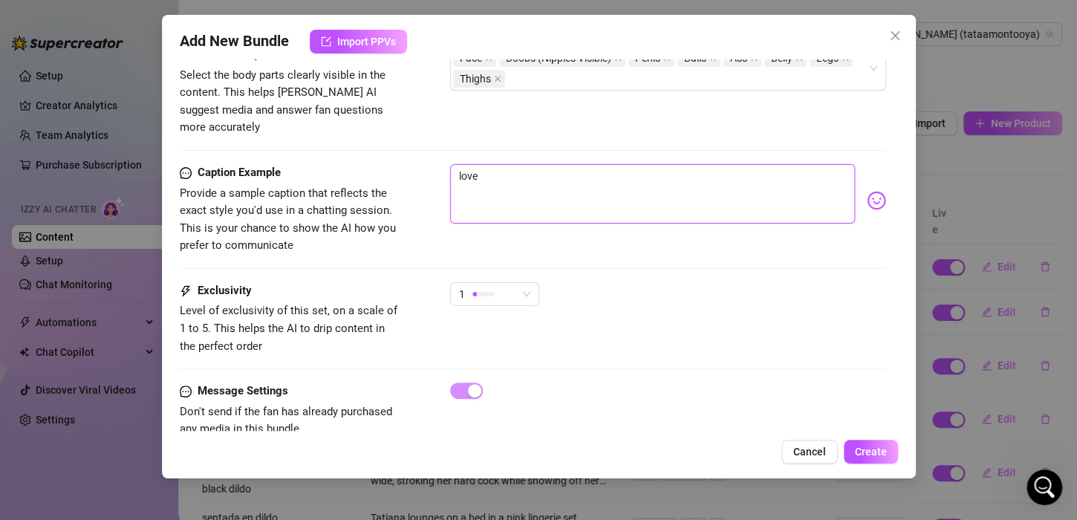
type textarea "[PERSON_NAME] is fully naked in bed, showing off her perky tits with nipples ou…"
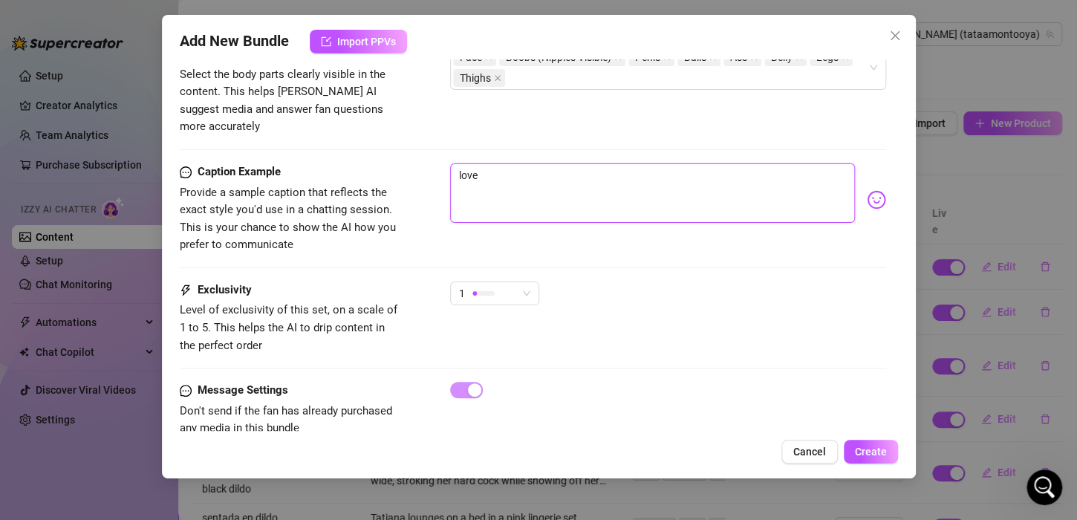
type textarea "[PERSON_NAME] is fully naked in bed, showing off her perky tits with nipples ou…"
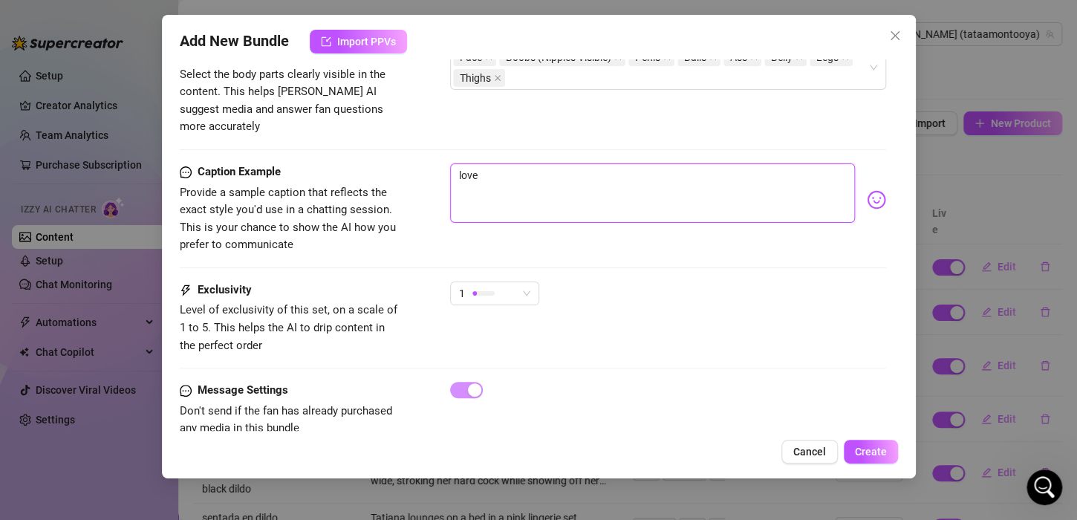
type textarea "[PERSON_NAME] is fully naked in bed, showing off her perky tits with nipples ou…"
type textarea "love s"
type textarea "love sn"
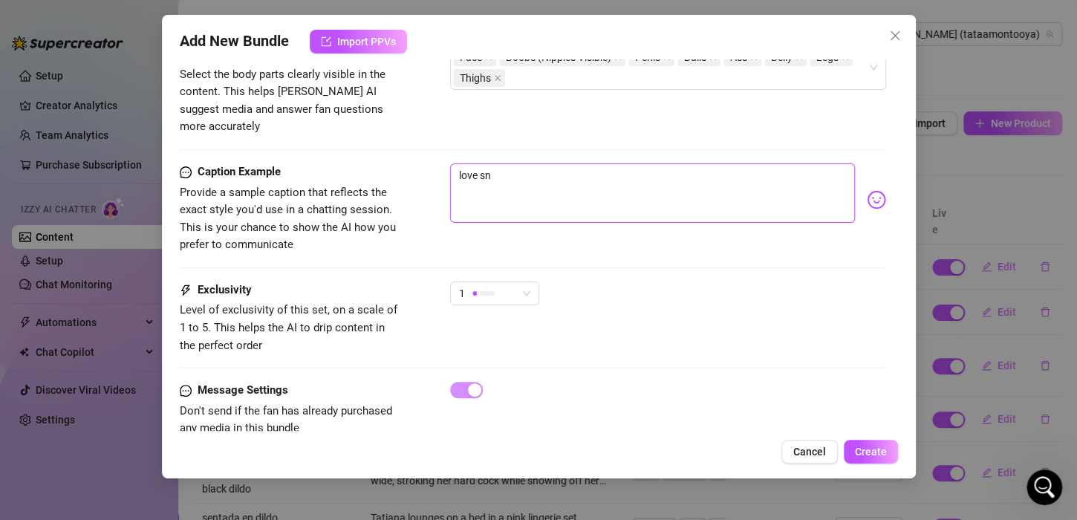
type textarea "love sna"
type textarea "love snap"
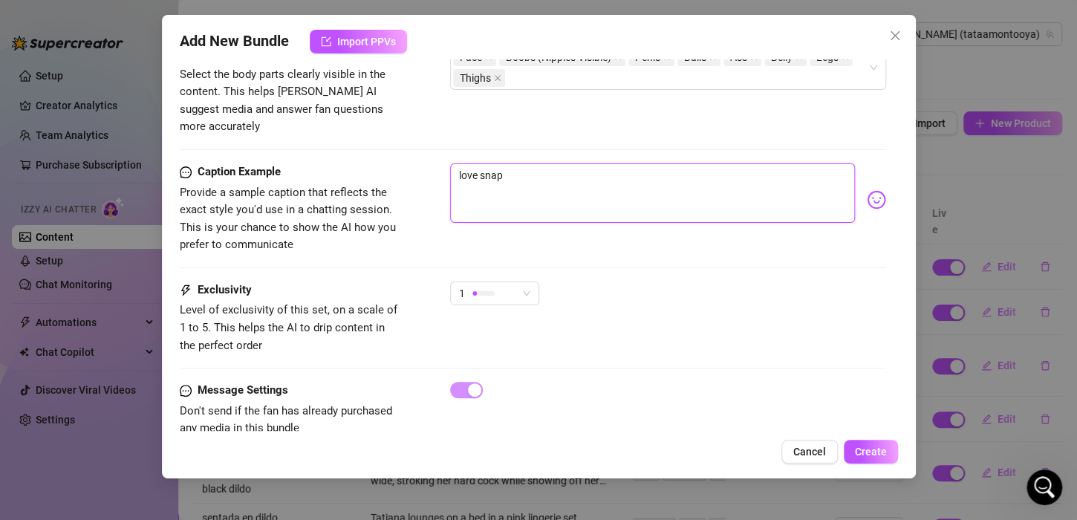
type textarea "love snap"
type textarea "love snap h"
type textarea "love snap hp"
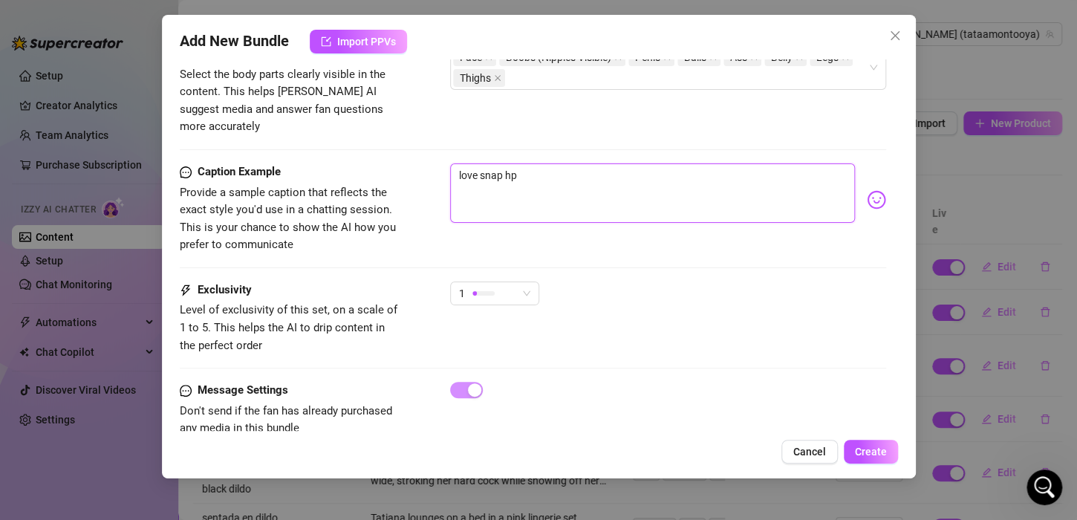
type textarea "love snap hpt"
type textarea "love snap hpt p"
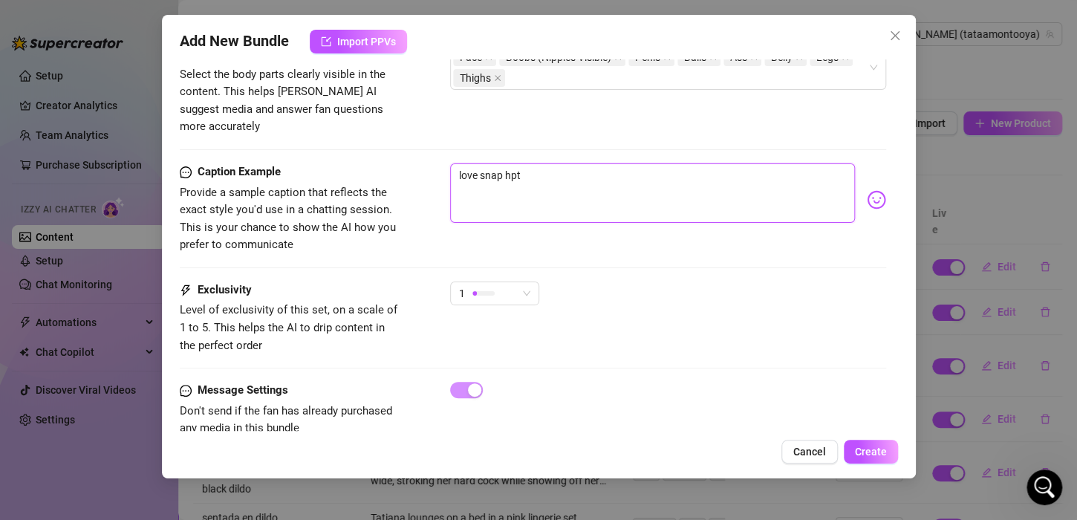
type textarea "love snap hpt p"
type textarea "love snap hpt pi"
type textarea "love snap hpt pic"
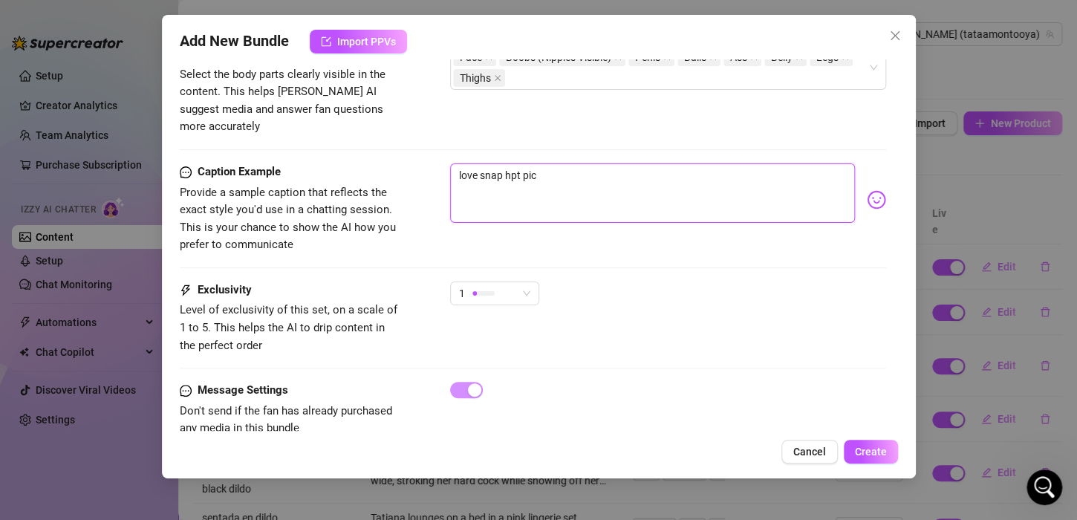
type textarea "love snap hpt pics"
type textarea "love snap hpt pics o"
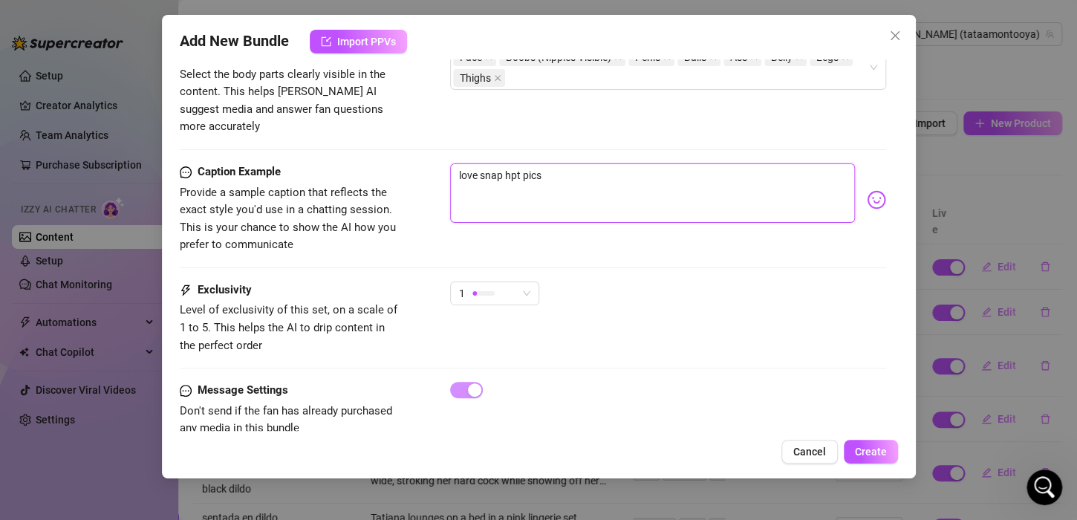
type textarea "love snap hpt pics o"
type textarea "love snap hpt pics of"
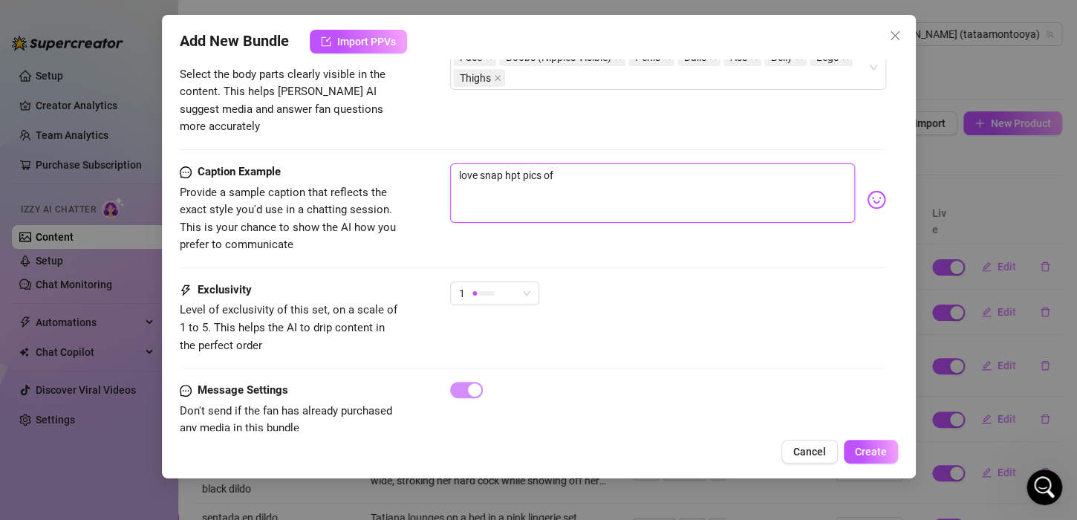
type textarea "love snap hpt pics of m"
type textarea "love snap hpt pics of me"
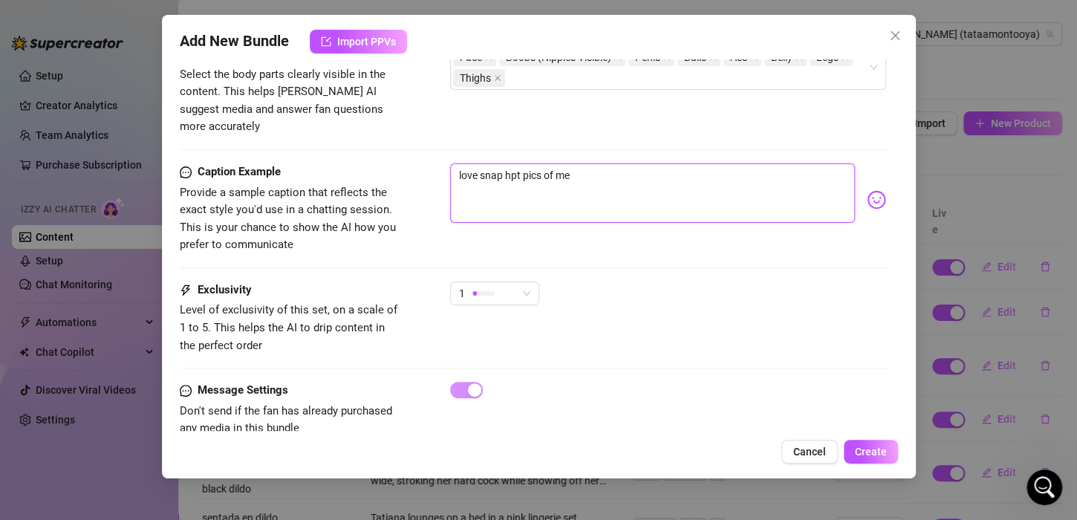
type textarea "love snap hpt pics of me"
type textarea "love snap hpt pics of me n"
type textarea "love snap hpt pics of me na"
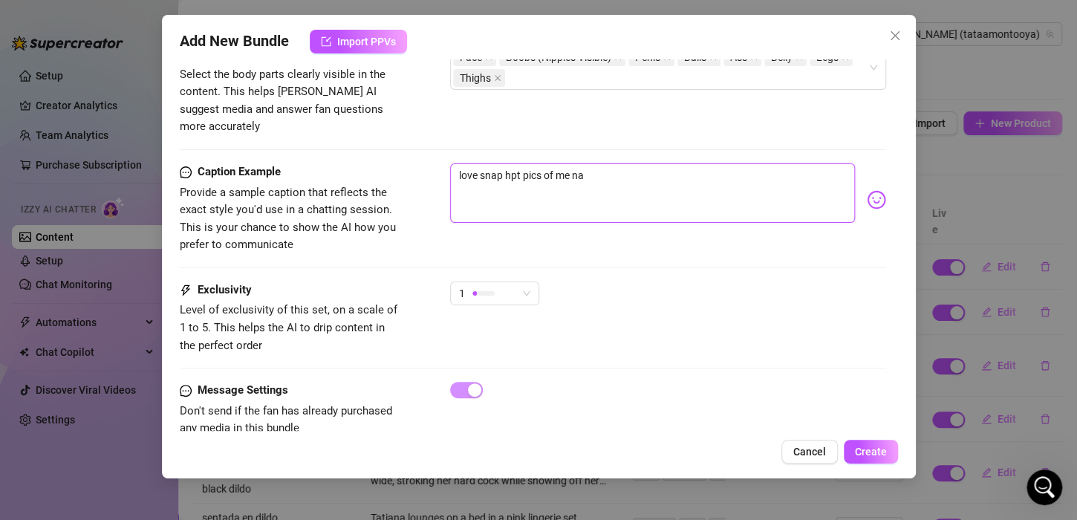
type textarea "love snap hpt pics of me nak"
type textarea "love snap hpt pics of me nake"
type textarea "love snap hpt pics of me naked"
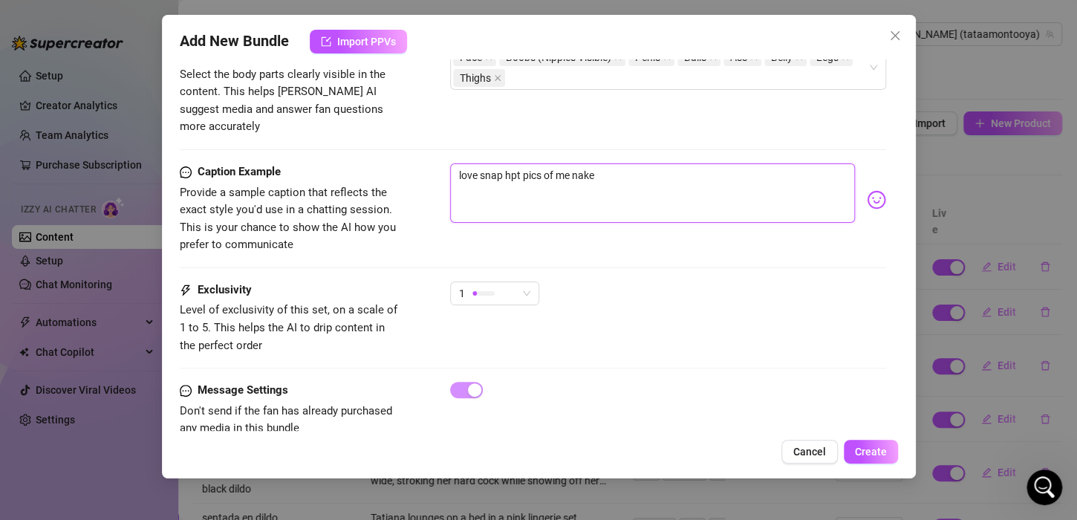
type textarea "love snap hpt pics of me naked"
type textarea "love snap hpt pics of me naked !"
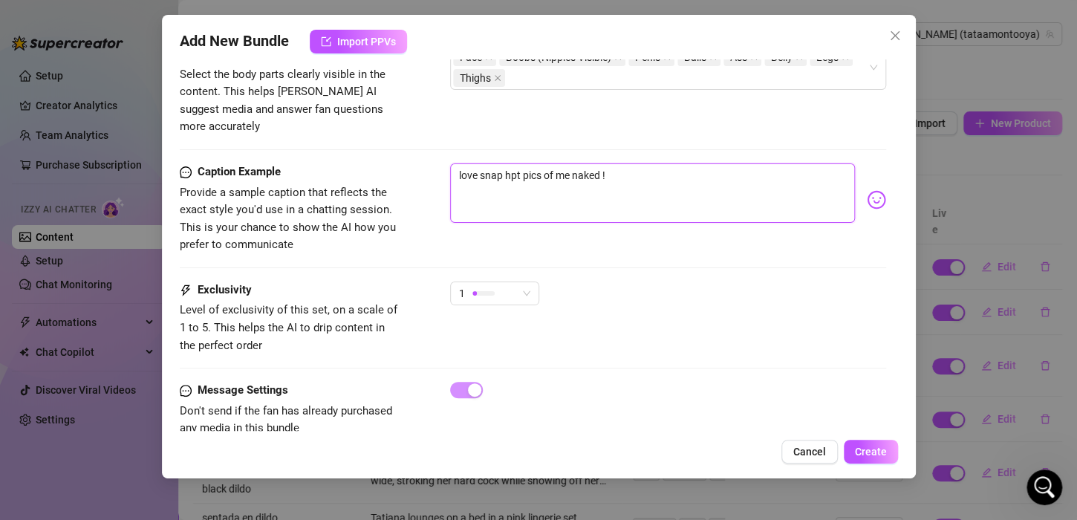
type textarea "love snap hpt pics of me naked !"
click at [489, 286] on div at bounding box center [484, 293] width 22 height 14
type textarea "love snap hpt pics of me naked !"
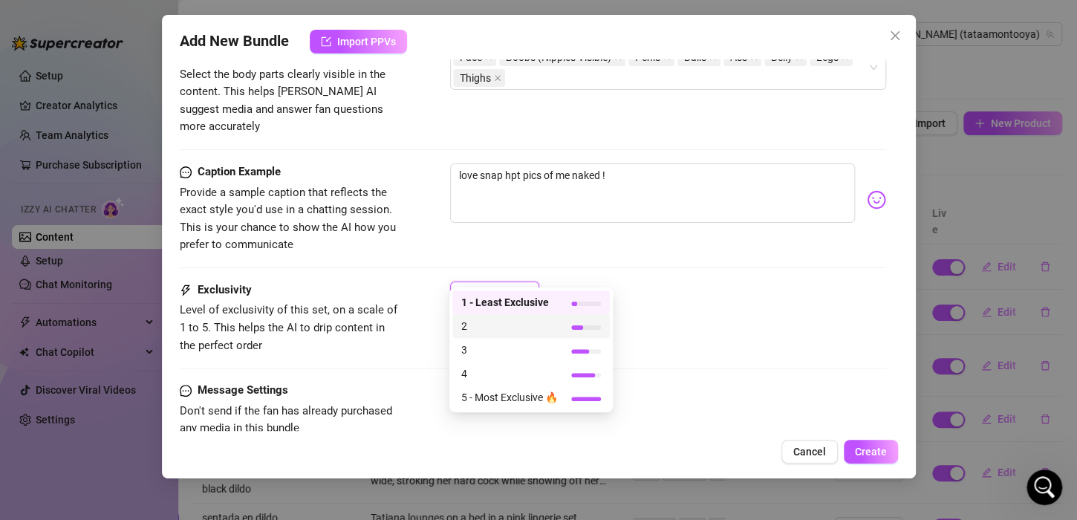
click at [475, 322] on span "2" at bounding box center [509, 326] width 97 height 16
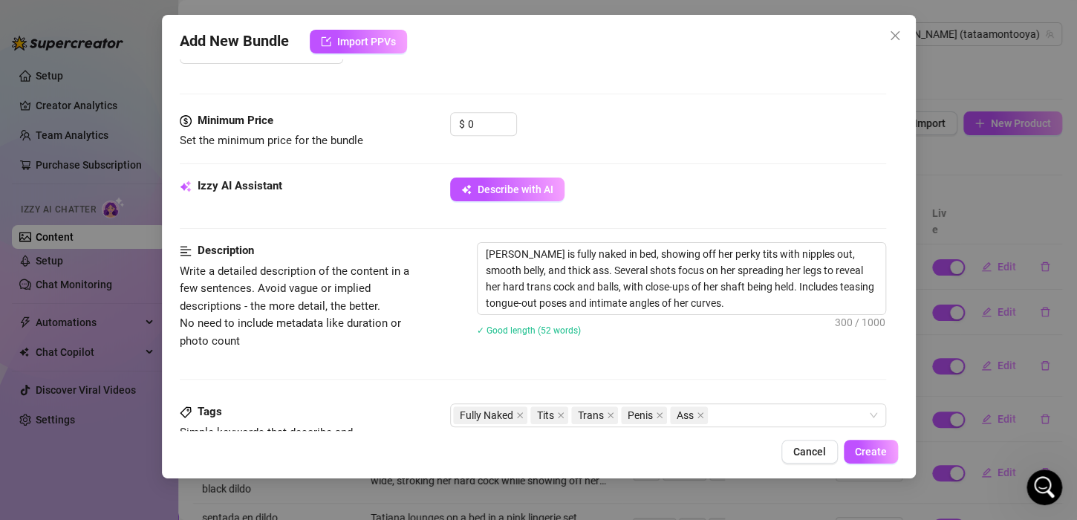
scroll to position [464, 0]
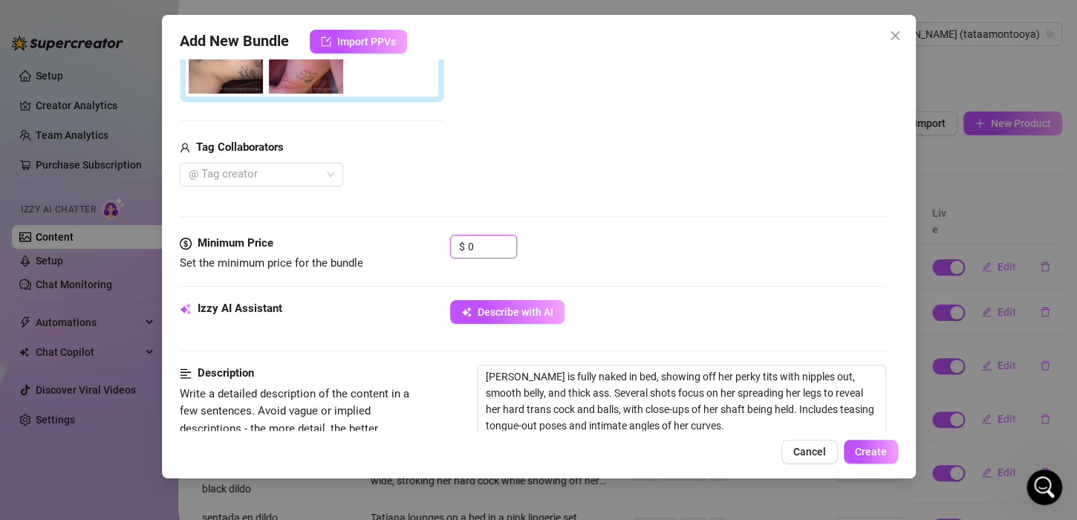
drag, startPoint x: 481, startPoint y: 245, endPoint x: 365, endPoint y: 249, distance: 116.0
click at [369, 249] on div "Minimum Price Set the minimum price for the bundle $ 0" at bounding box center [533, 254] width 707 height 38
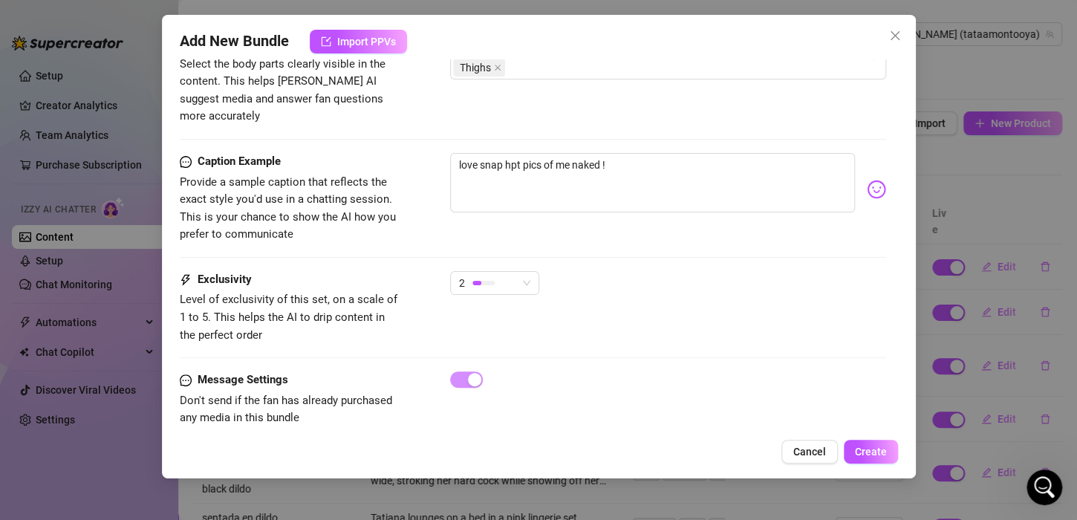
scroll to position [1058, 0]
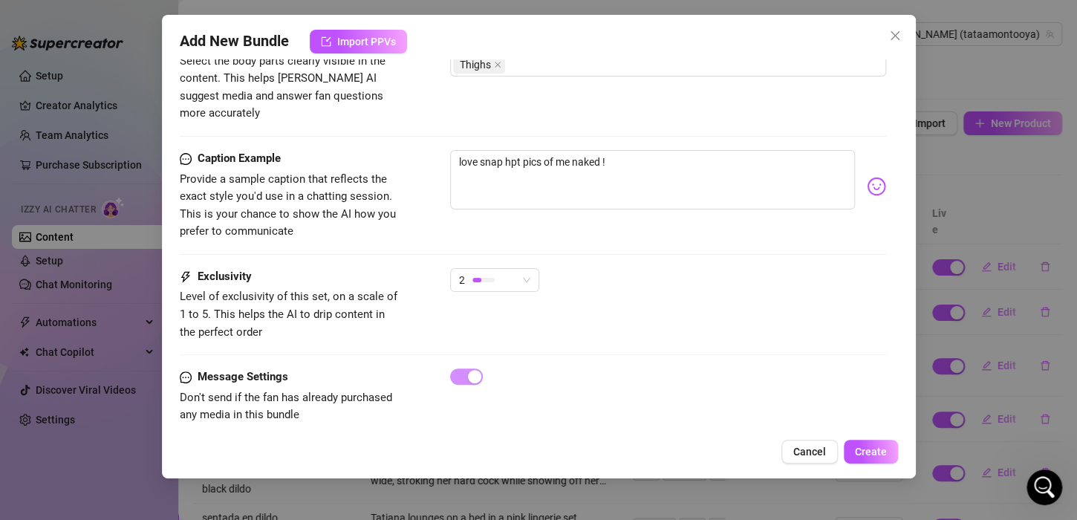
type input "15"
drag, startPoint x: 840, startPoint y: 448, endPoint x: 860, endPoint y: 450, distance: 20.2
click at [843, 448] on div "Cancel Create" at bounding box center [539, 452] width 718 height 24
click at [863, 450] on span "Create" at bounding box center [871, 452] width 32 height 12
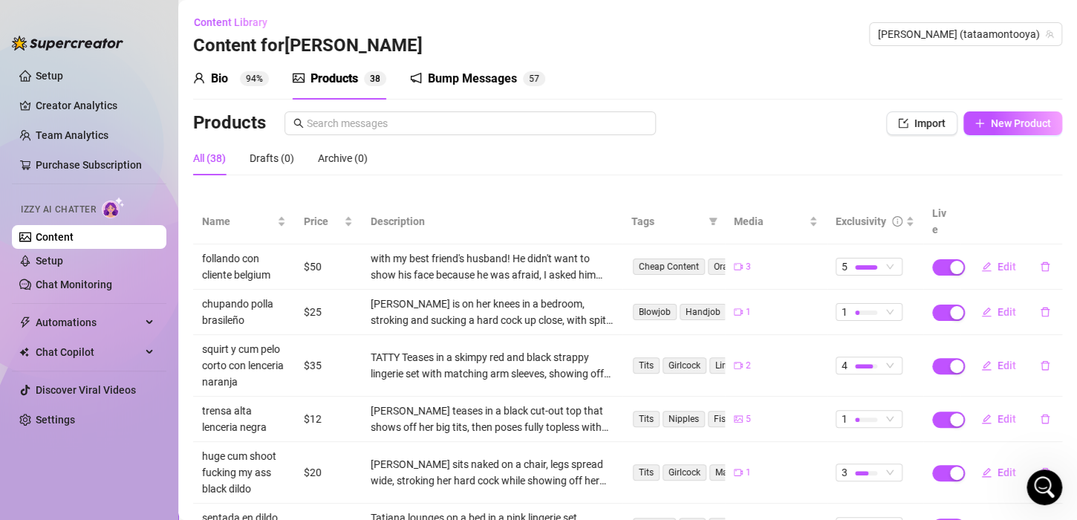
scroll to position [0, 0]
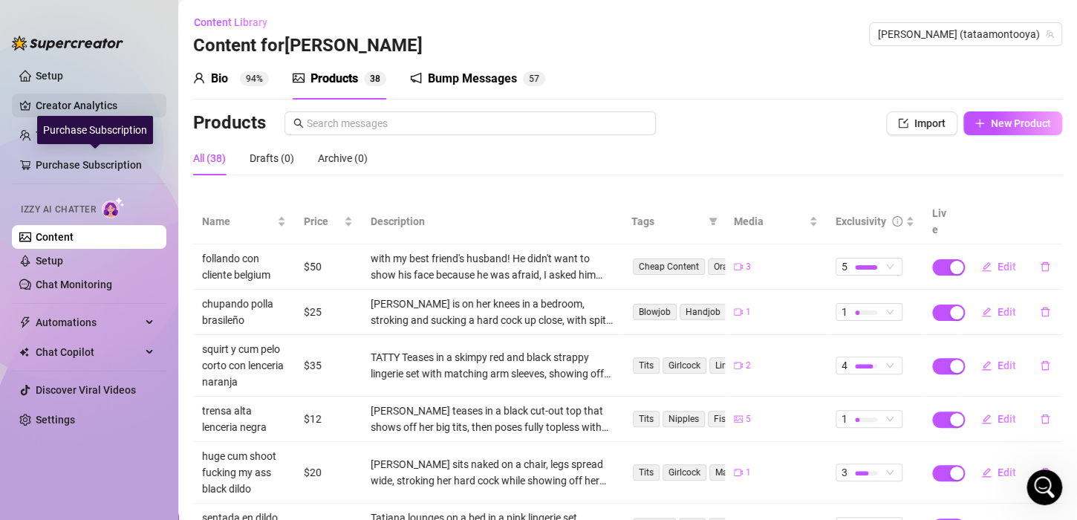
drag, startPoint x: 91, startPoint y: 133, endPoint x: 88, endPoint y: 111, distance: 22.4
click at [91, 133] on div "Purchase Subscription" at bounding box center [95, 130] width 116 height 28
click at [88, 90] on ul "Setup Creator Analytics Team Analytics Purchase Subscription Izzy AI Chatter Co…" at bounding box center [89, 279] width 155 height 443
click at [74, 106] on link "Creator Analytics" at bounding box center [95, 106] width 119 height 24
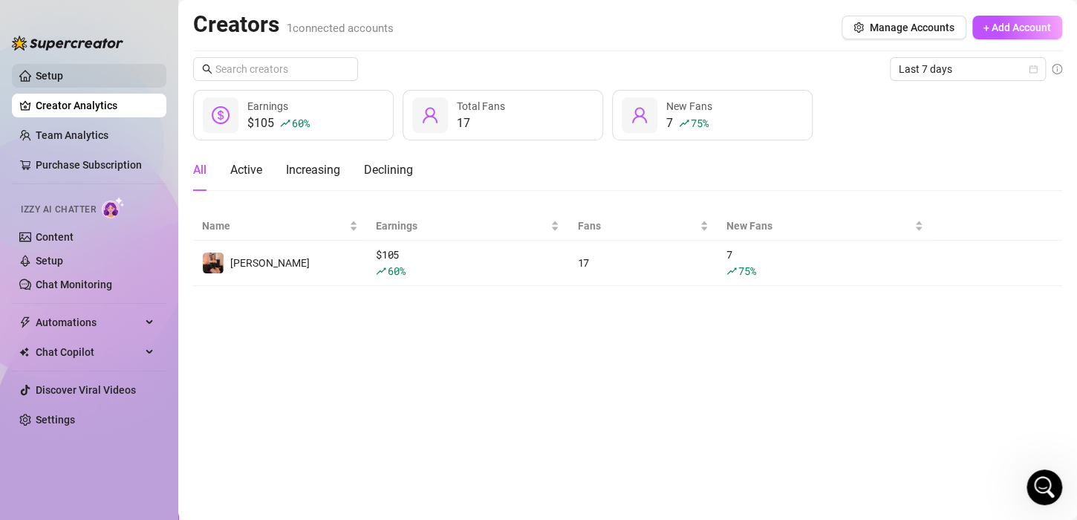
click at [63, 71] on link "Setup" at bounding box center [49, 76] width 27 height 12
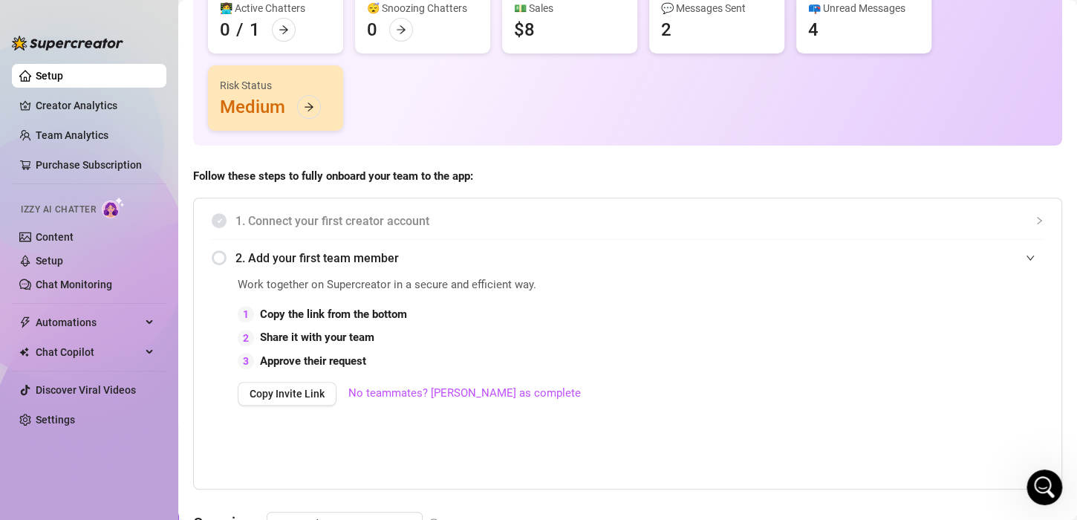
scroll to position [149, 0]
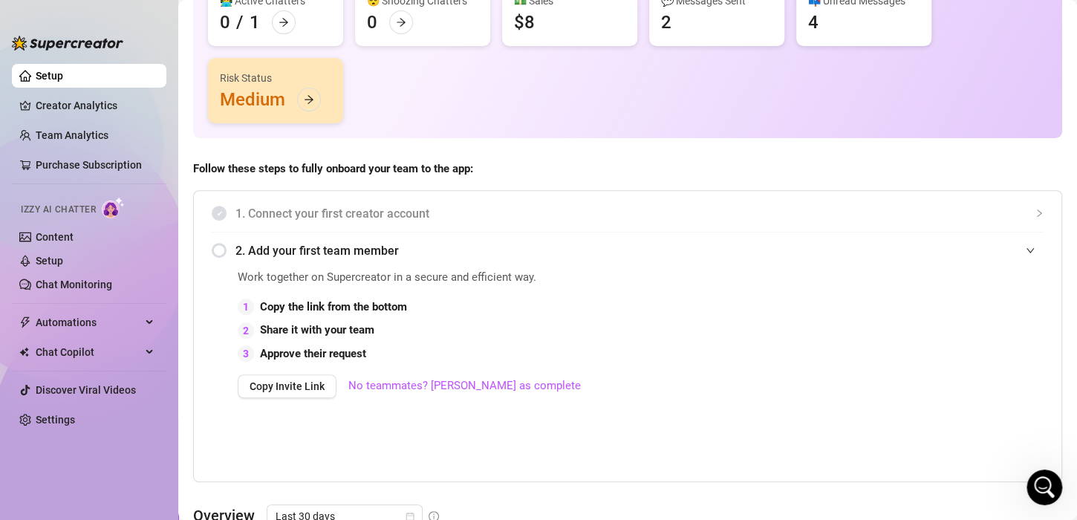
click at [82, 204] on span "Izzy AI Chatter" at bounding box center [58, 210] width 75 height 14
click at [53, 266] on link "Setup" at bounding box center [49, 261] width 27 height 12
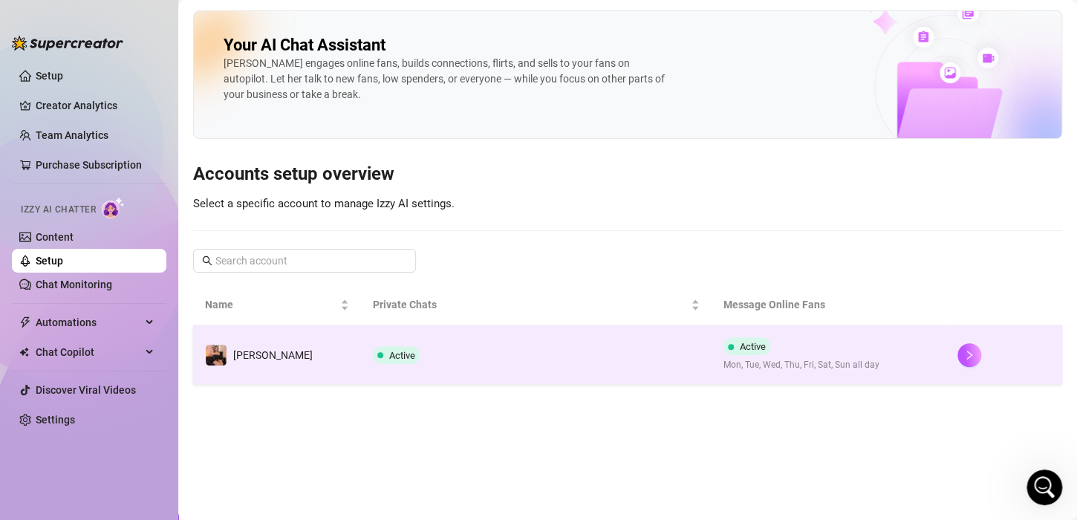
click at [413, 352] on td "Active" at bounding box center [536, 354] width 351 height 59
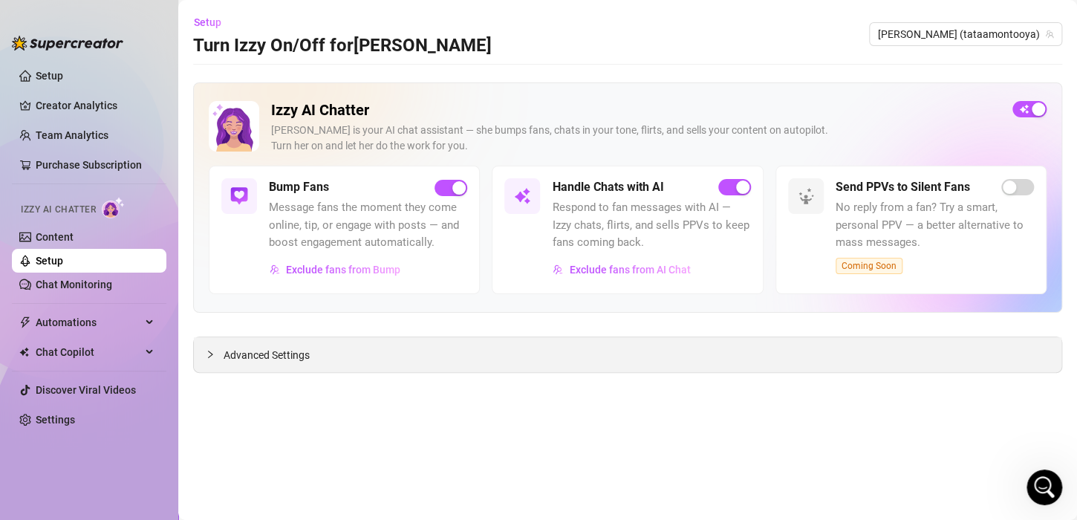
click at [333, 365] on div "Advanced Settings" at bounding box center [628, 354] width 868 height 35
click at [299, 360] on span "Advanced Settings" at bounding box center [267, 355] width 86 height 16
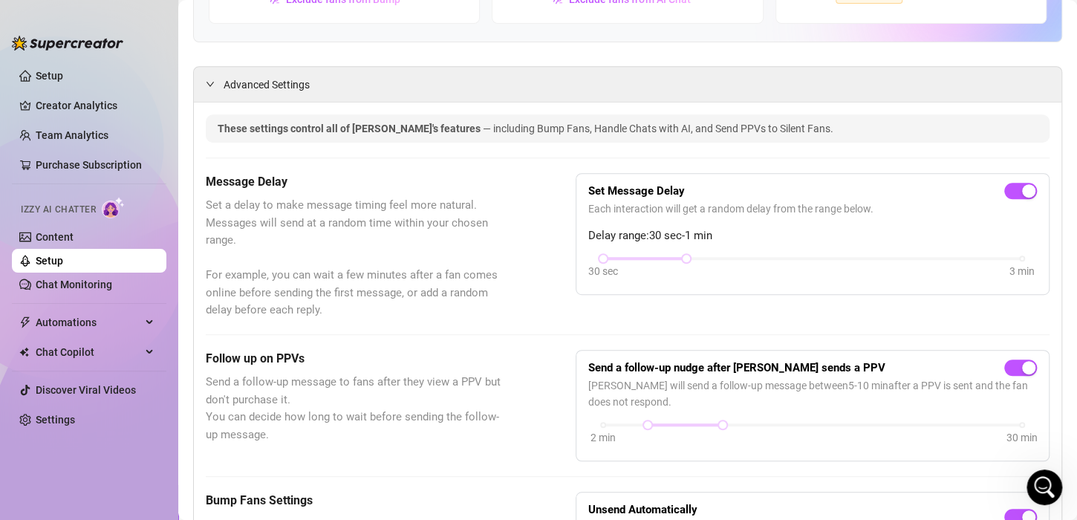
scroll to position [297, 0]
